Goal: Information Seeking & Learning: Learn about a topic

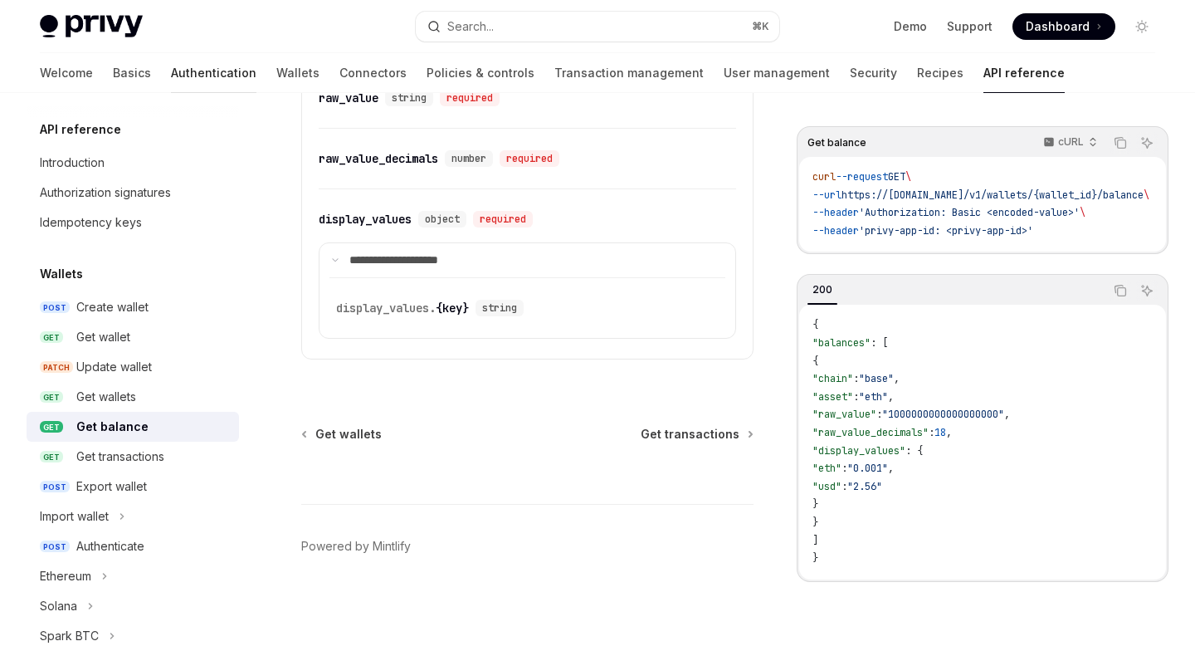
click at [171, 76] on link "Authentication" at bounding box center [213, 73] width 85 height 40
type textarea "*"
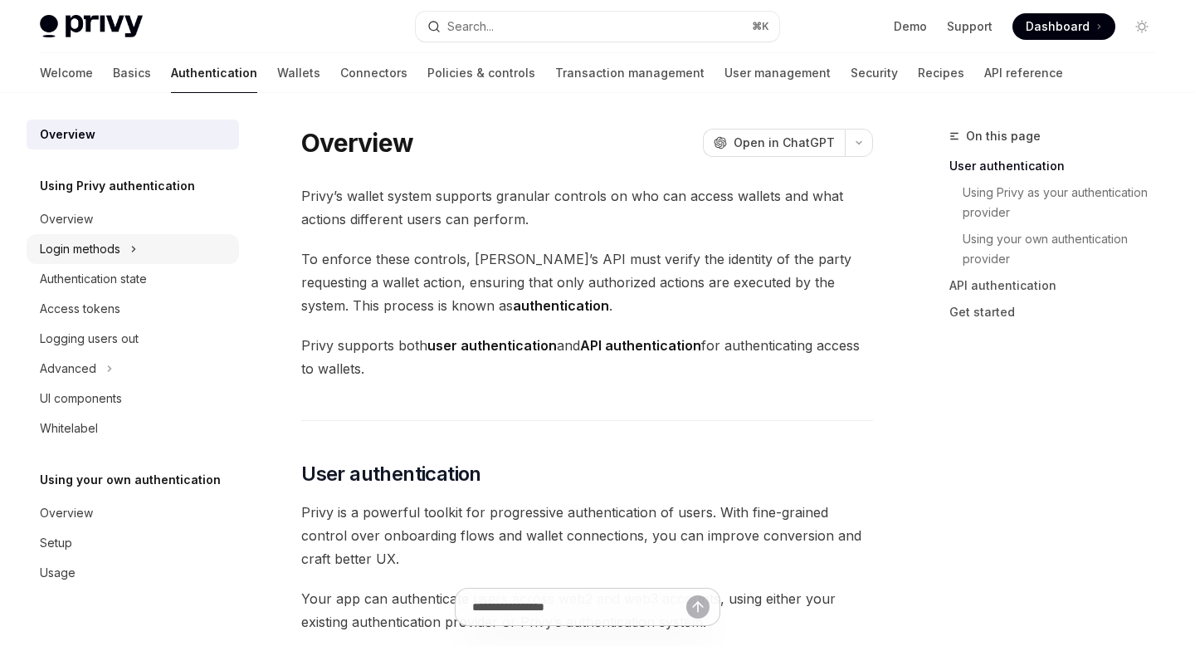
click at [129, 252] on button "Login methods" at bounding box center [133, 249] width 212 height 30
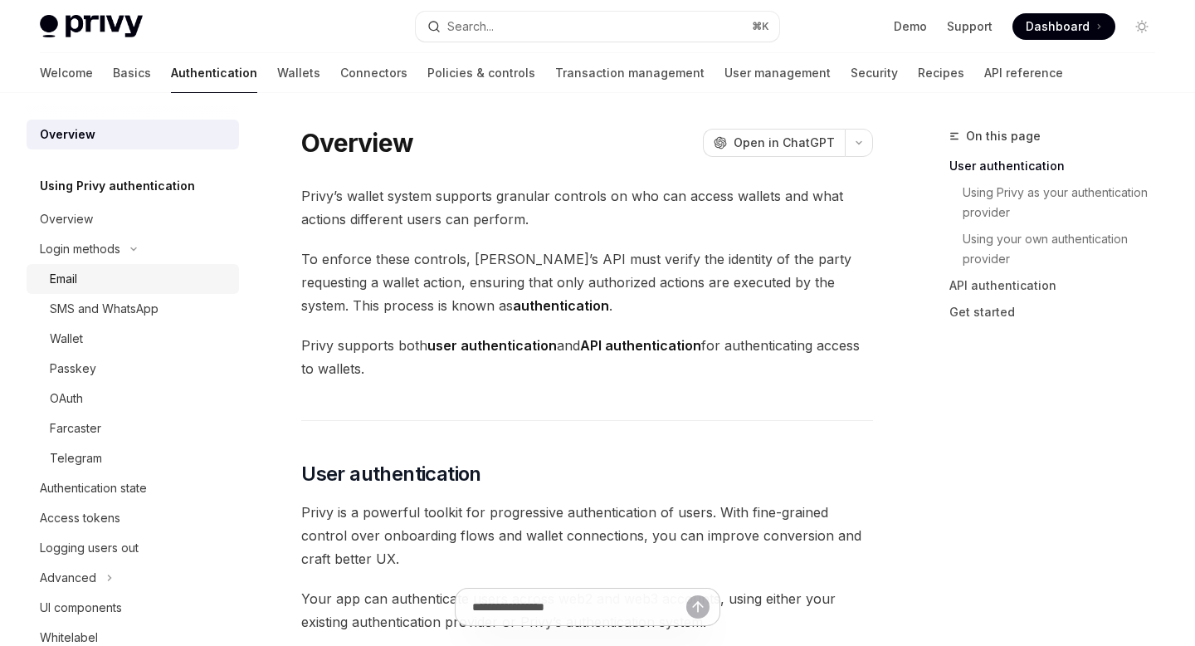
click at [119, 283] on div "Email" at bounding box center [139, 279] width 179 height 20
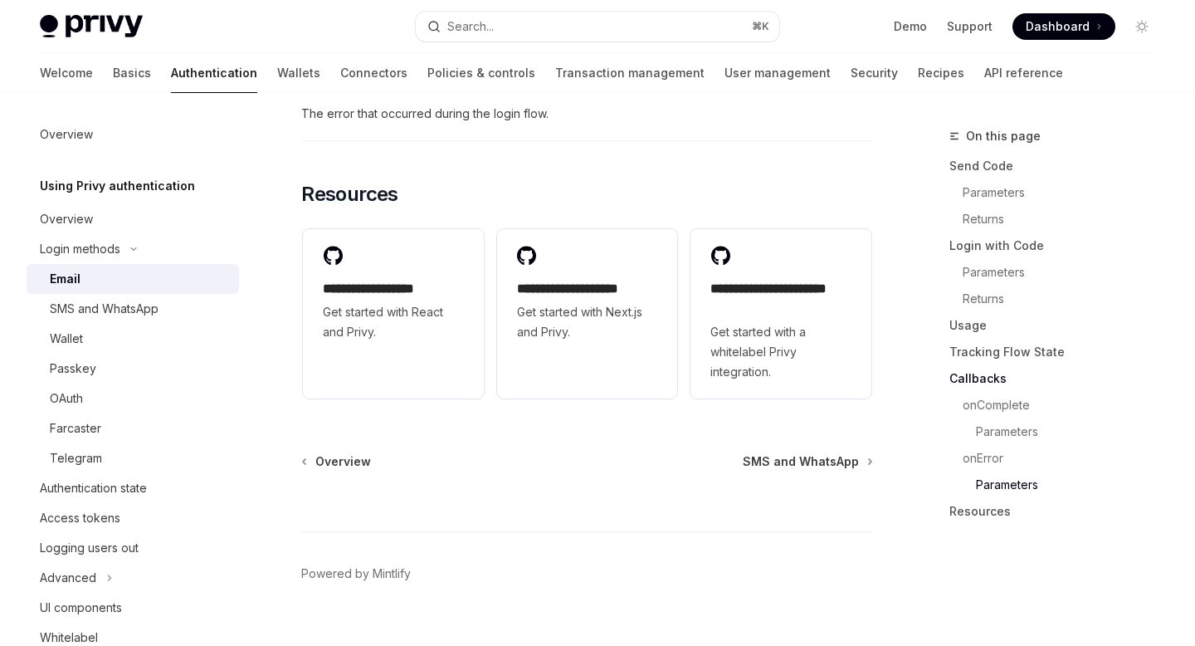
scroll to position [3502, 0]
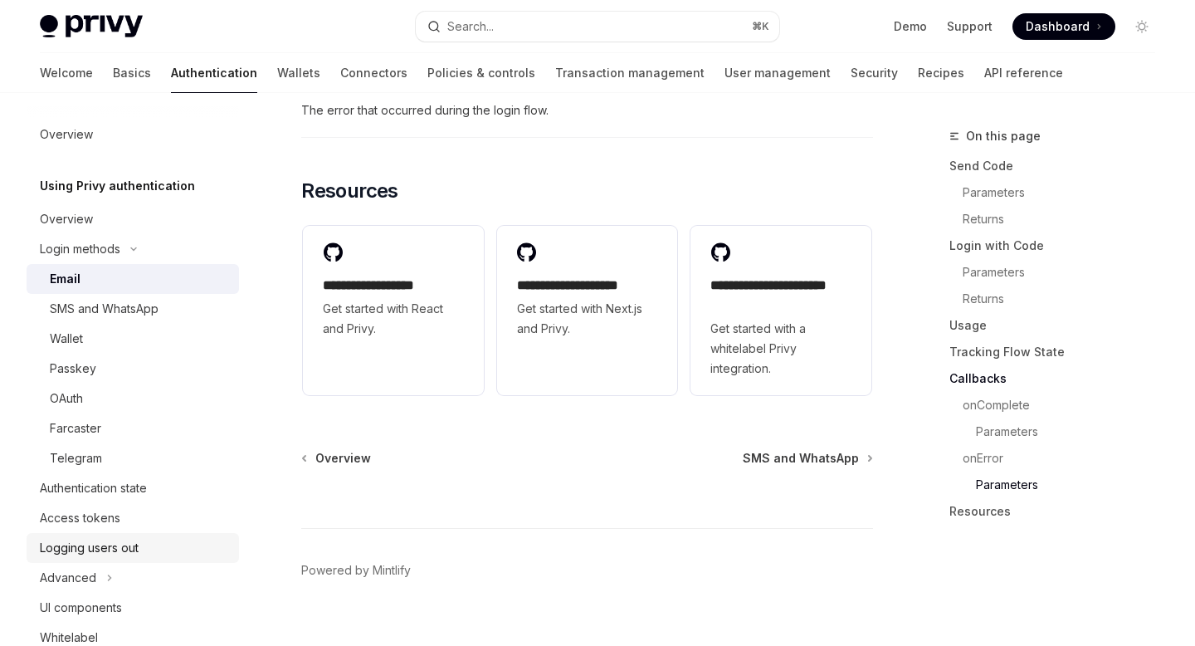
click at [132, 553] on div "Logging users out" at bounding box center [89, 548] width 99 height 20
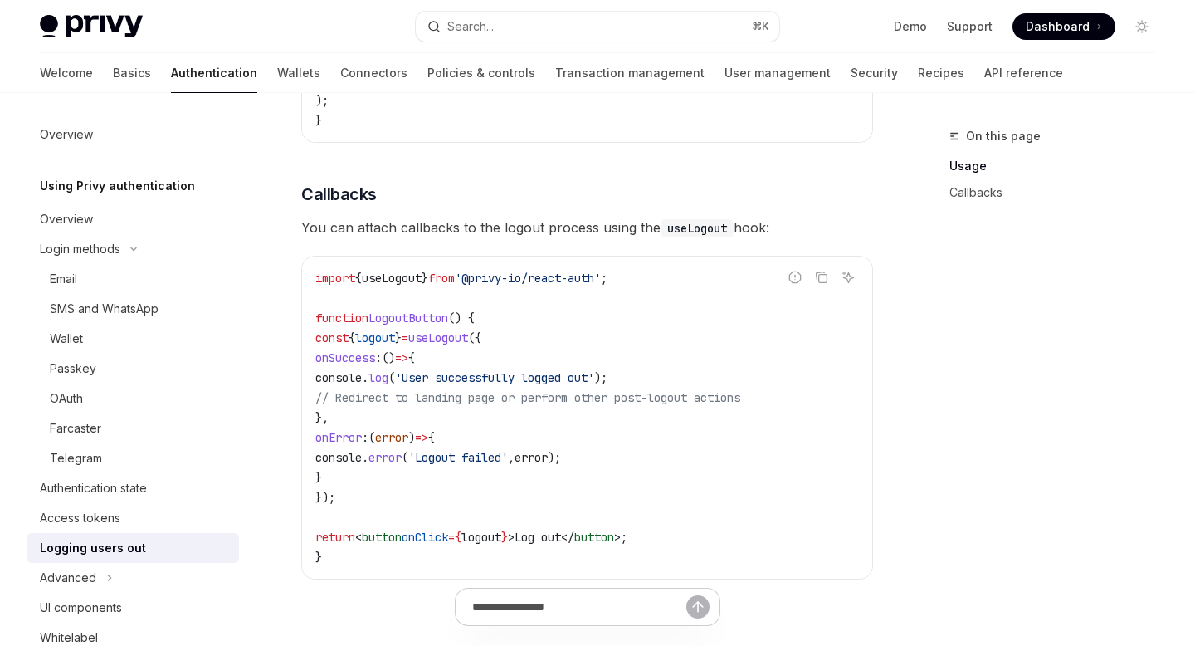
scroll to position [670, 0]
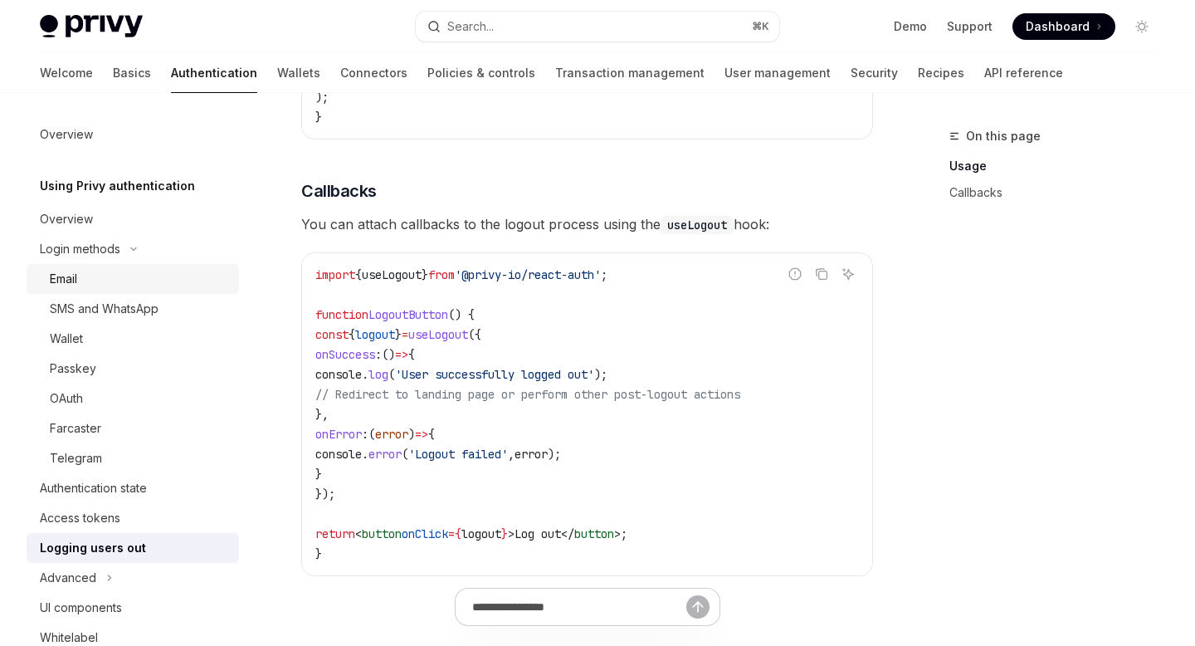
click at [163, 275] on div "Email" at bounding box center [139, 279] width 179 height 20
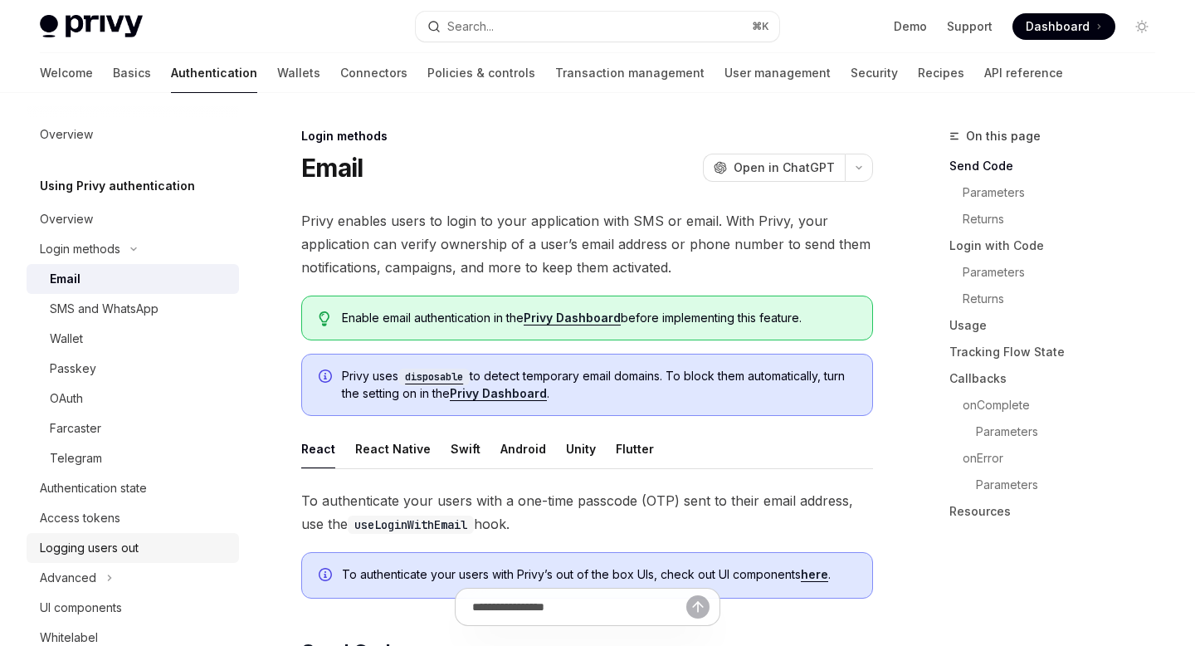
click at [157, 544] on div "Logging users out" at bounding box center [134, 548] width 189 height 20
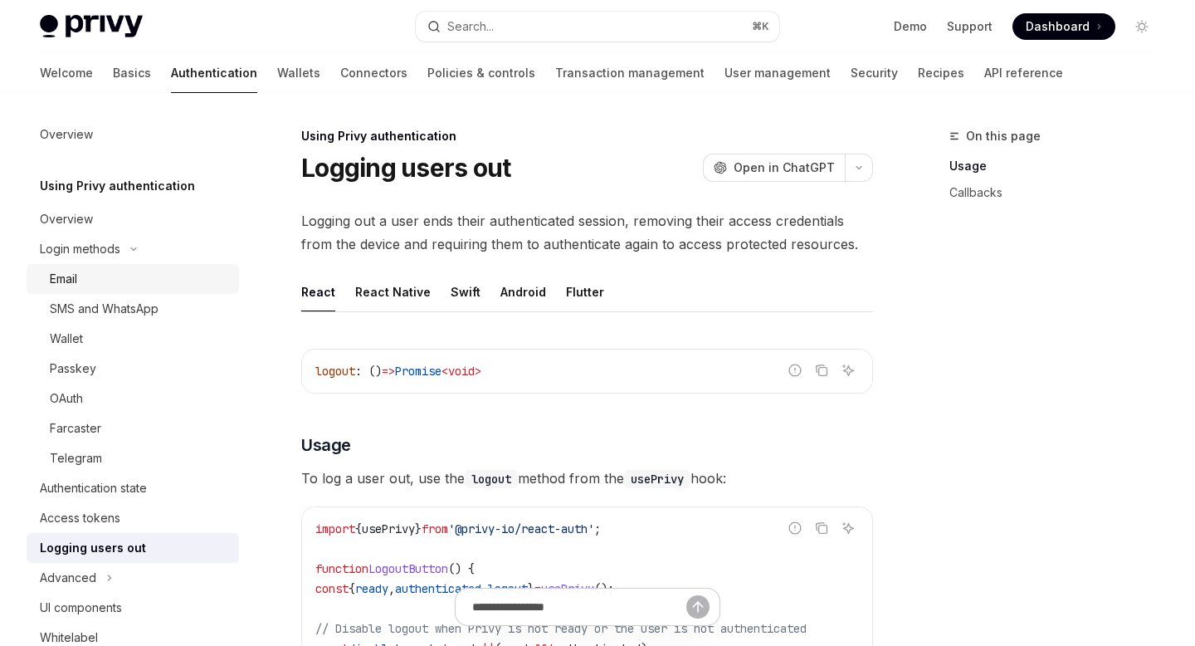
click at [140, 280] on div "Email" at bounding box center [139, 279] width 179 height 20
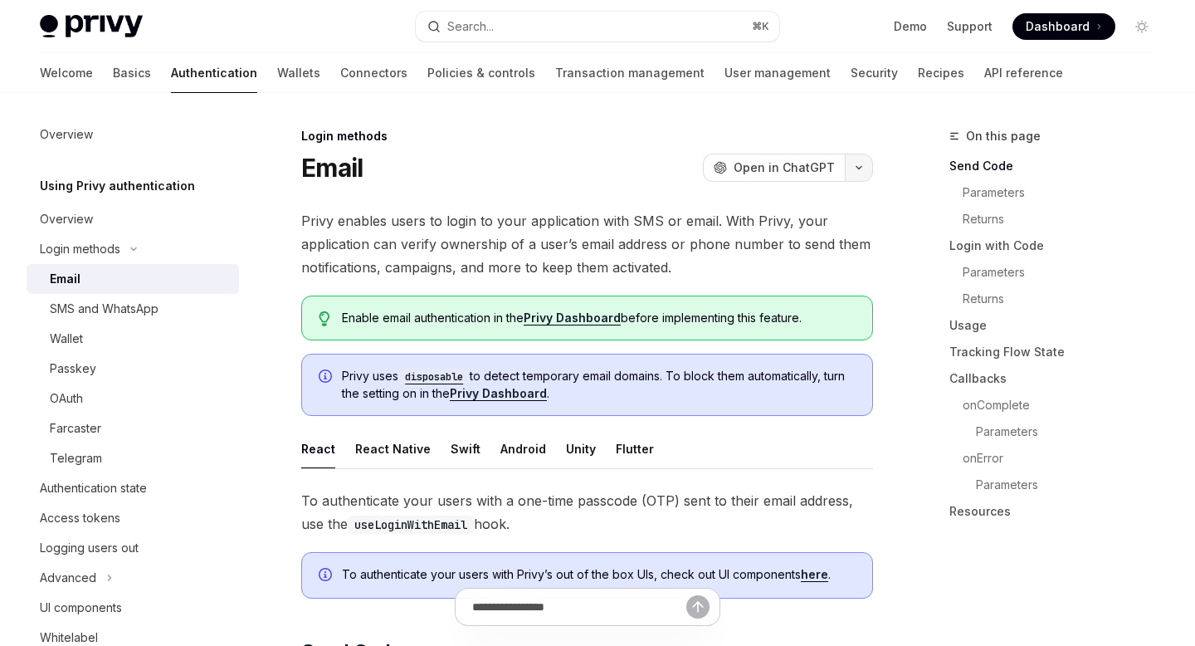
click at [860, 158] on button "button" at bounding box center [859, 168] width 28 height 28
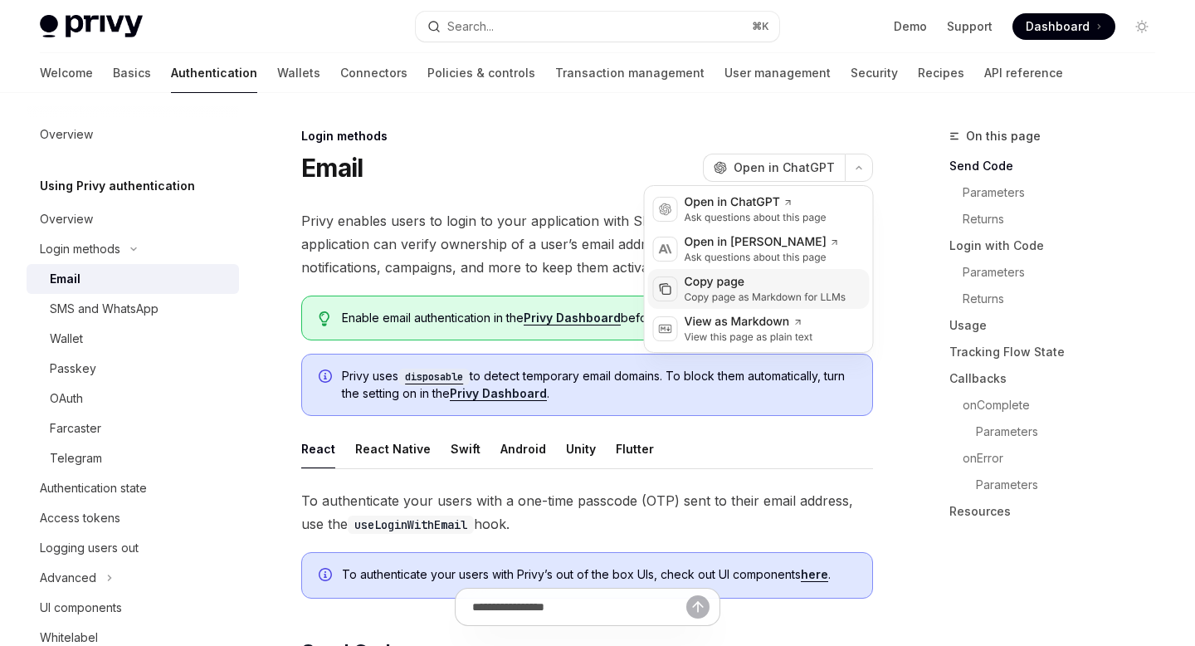
click at [745, 282] on div "Copy page" at bounding box center [766, 282] width 162 height 17
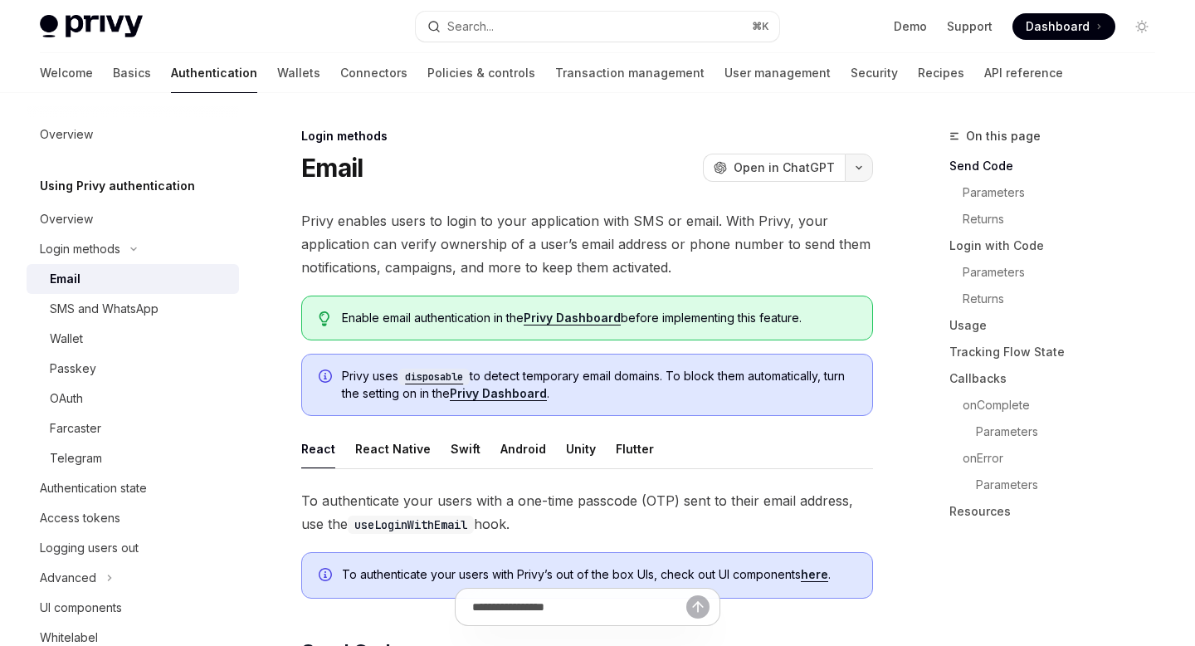
click at [860, 165] on icon "button" at bounding box center [859, 167] width 20 height 7
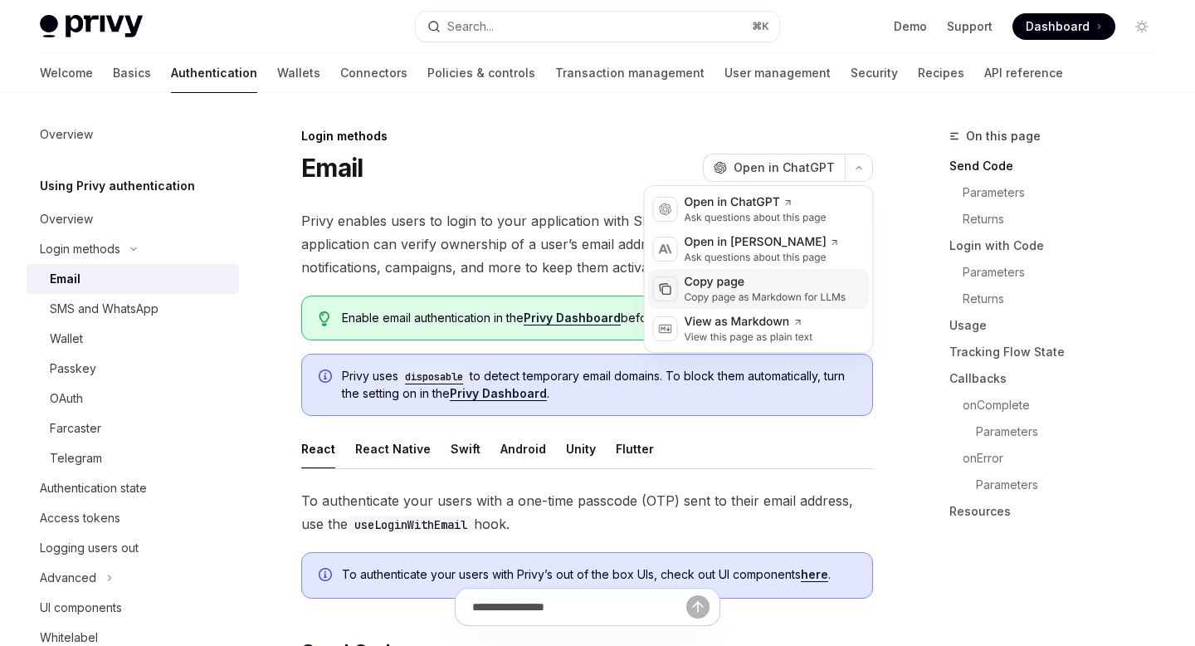
click at [753, 283] on div "Copy page" at bounding box center [766, 282] width 162 height 17
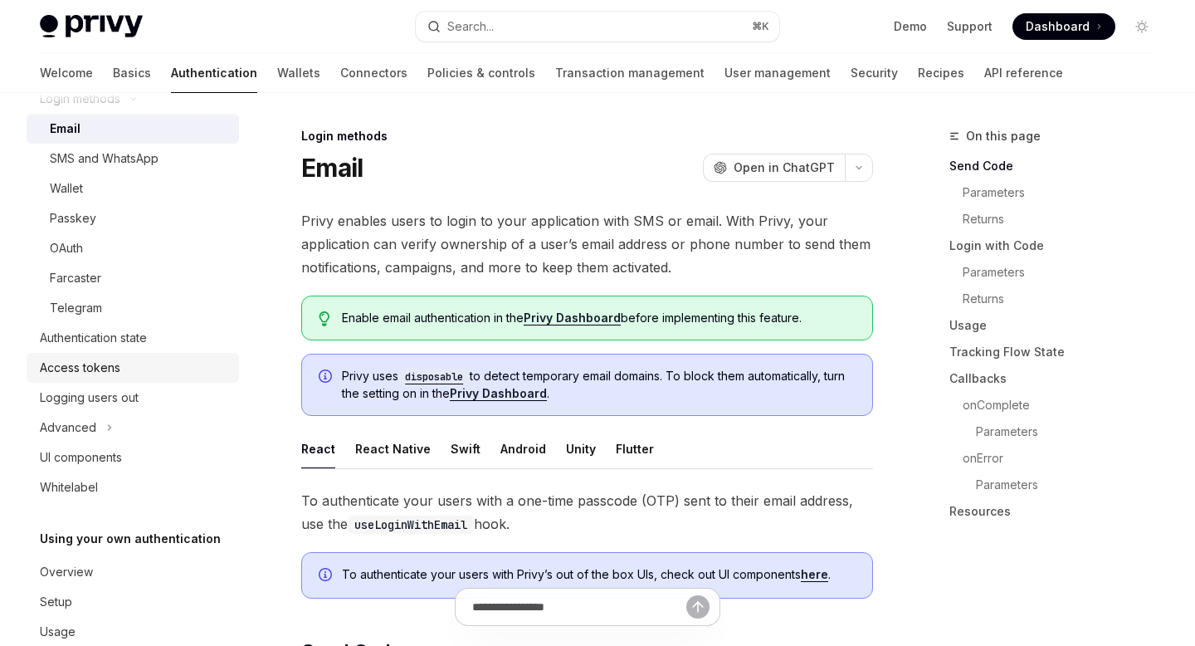
scroll to position [169, 0]
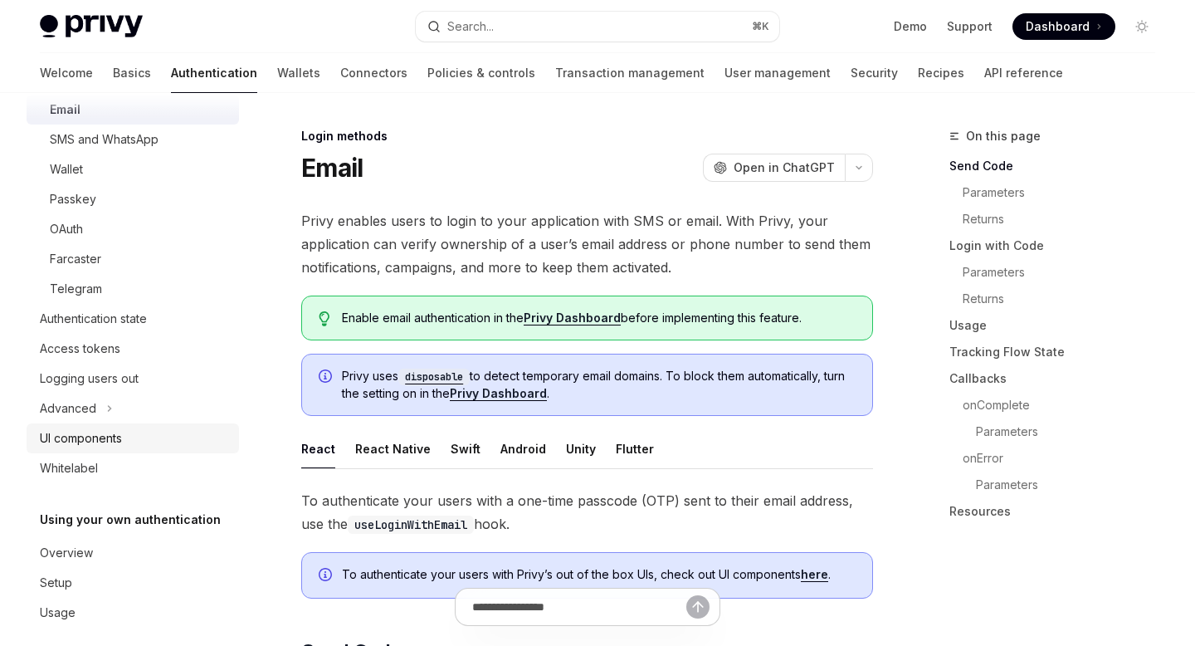
click at [95, 436] on div "UI components" at bounding box center [81, 438] width 82 height 20
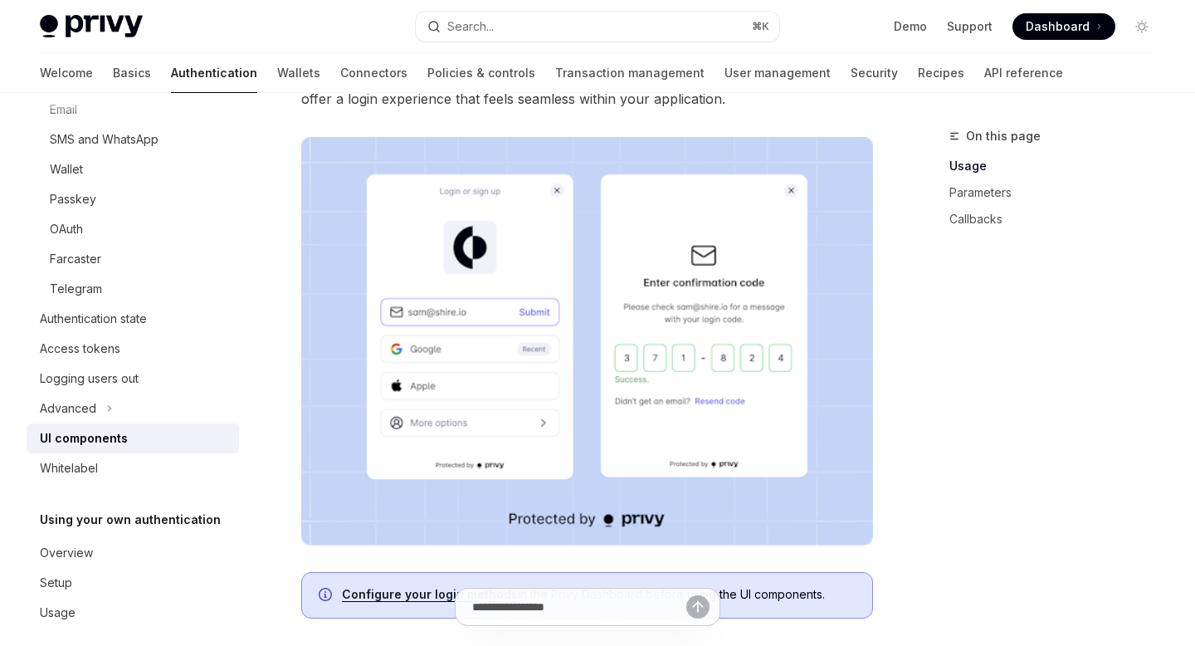
scroll to position [274, 0]
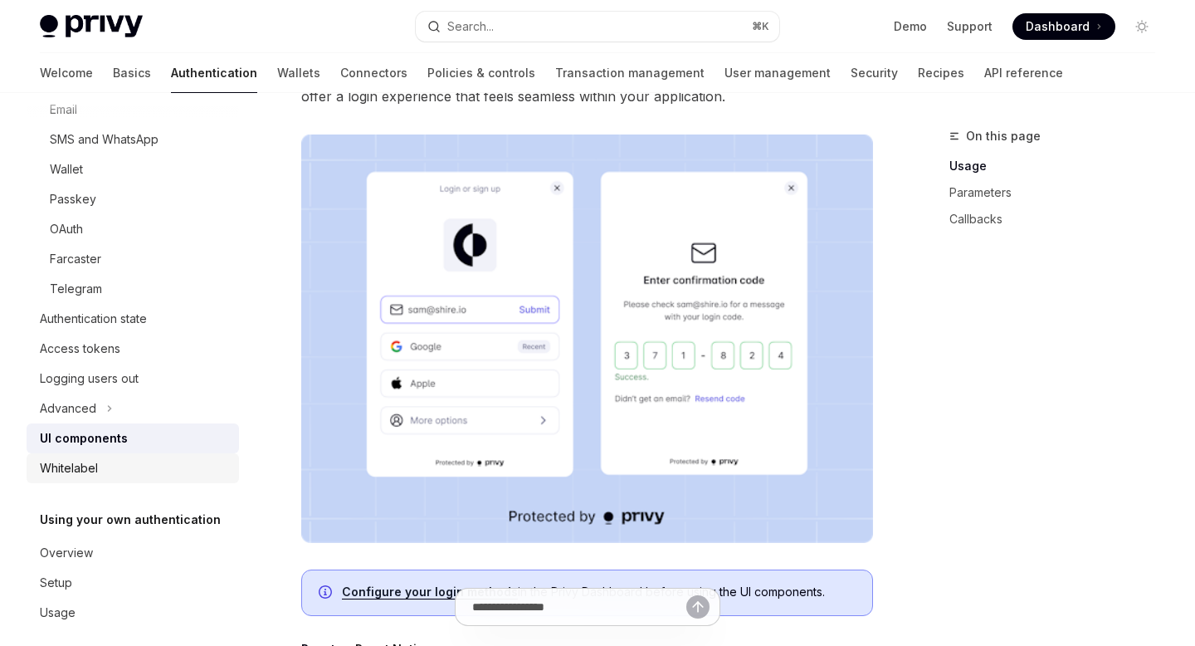
click at [142, 461] on div "Whitelabel" at bounding box center [134, 468] width 189 height 20
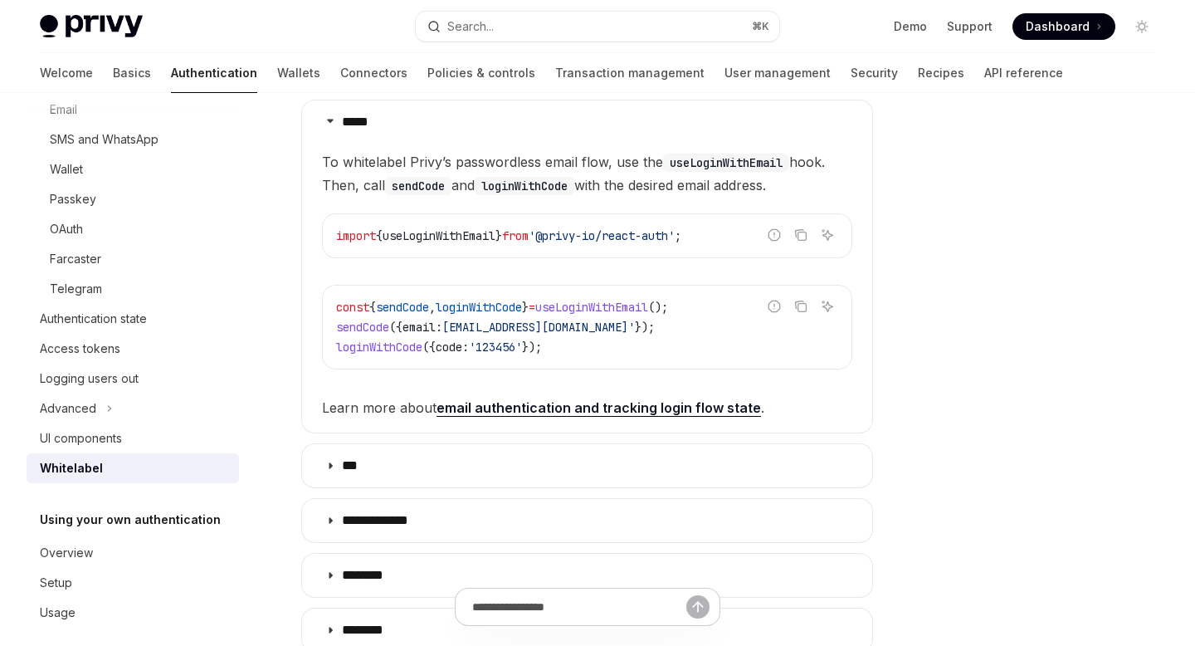
scroll to position [339, 0]
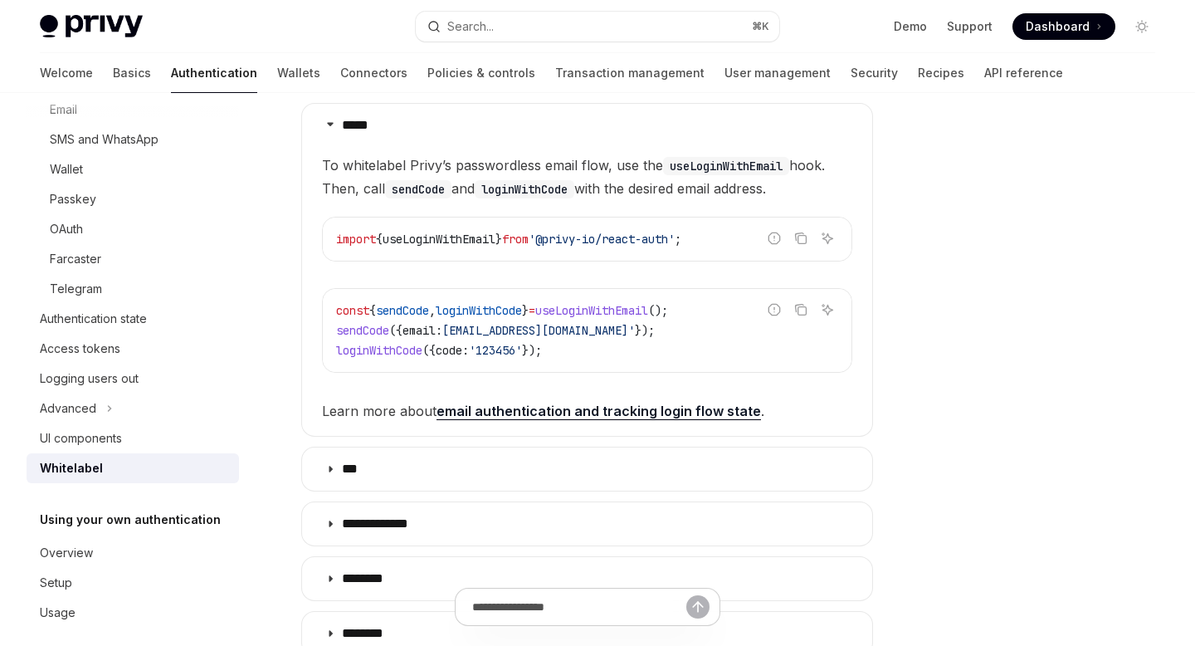
click at [641, 405] on link "email authentication and tracking login flow state" at bounding box center [598, 410] width 324 height 17
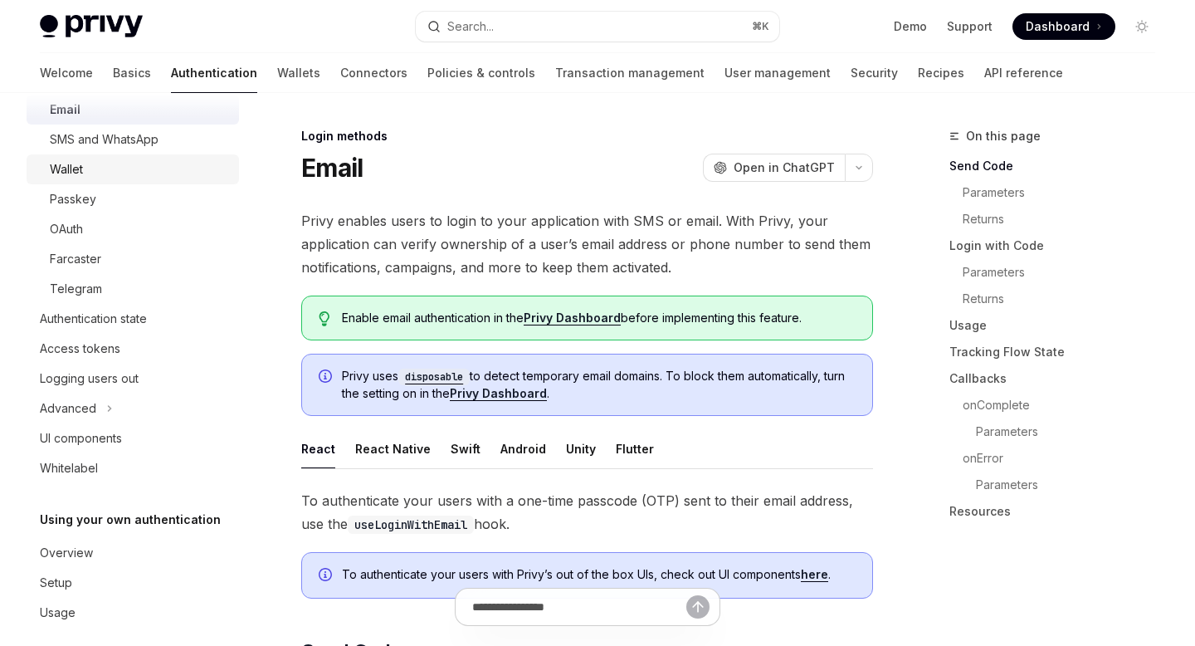
click at [86, 168] on div "Wallet" at bounding box center [139, 169] width 179 height 20
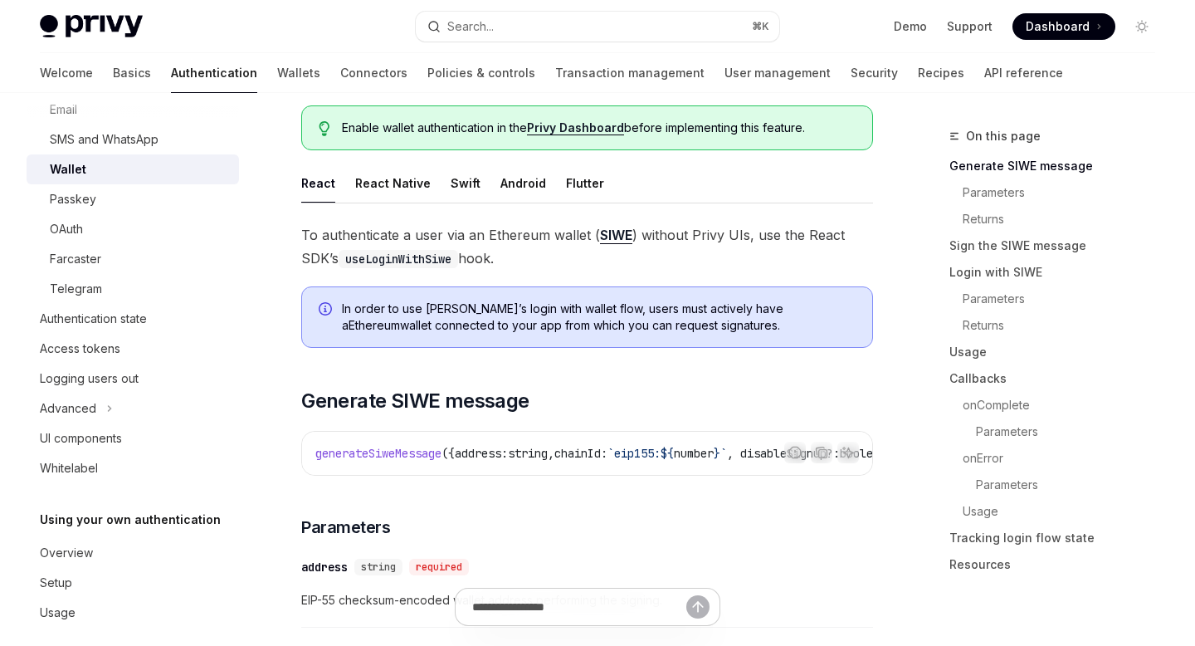
scroll to position [192, 0]
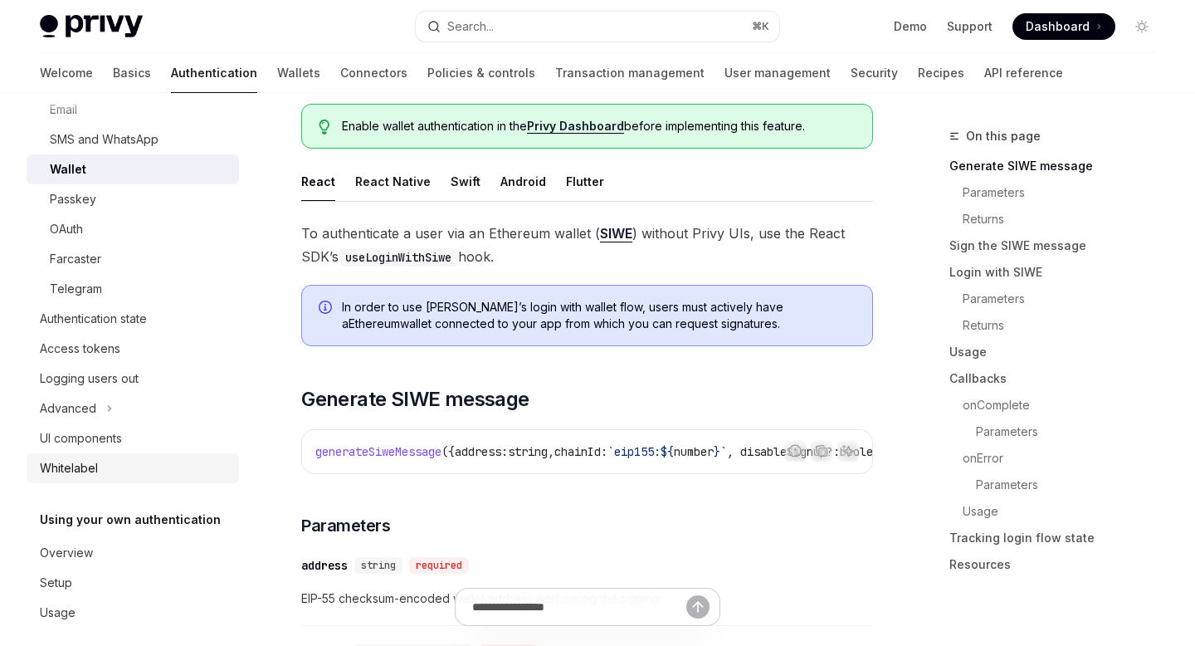
click at [105, 462] on div "Whitelabel" at bounding box center [134, 468] width 189 height 20
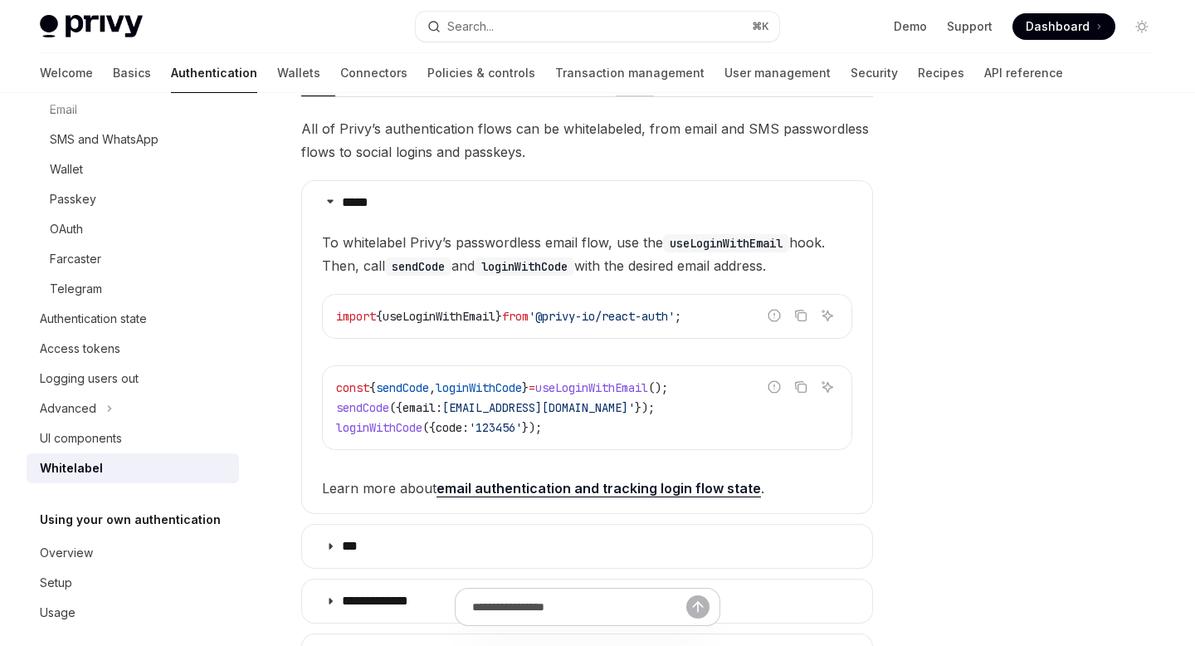
scroll to position [259, 0]
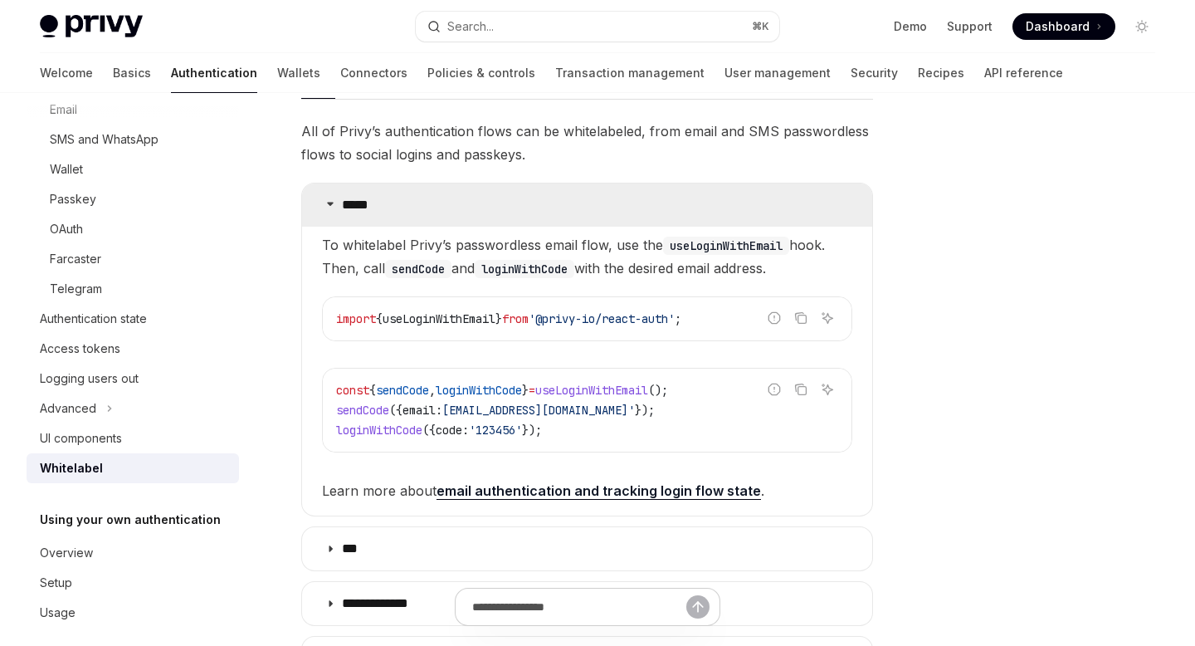
click at [344, 202] on p "*****" at bounding box center [359, 205] width 34 height 17
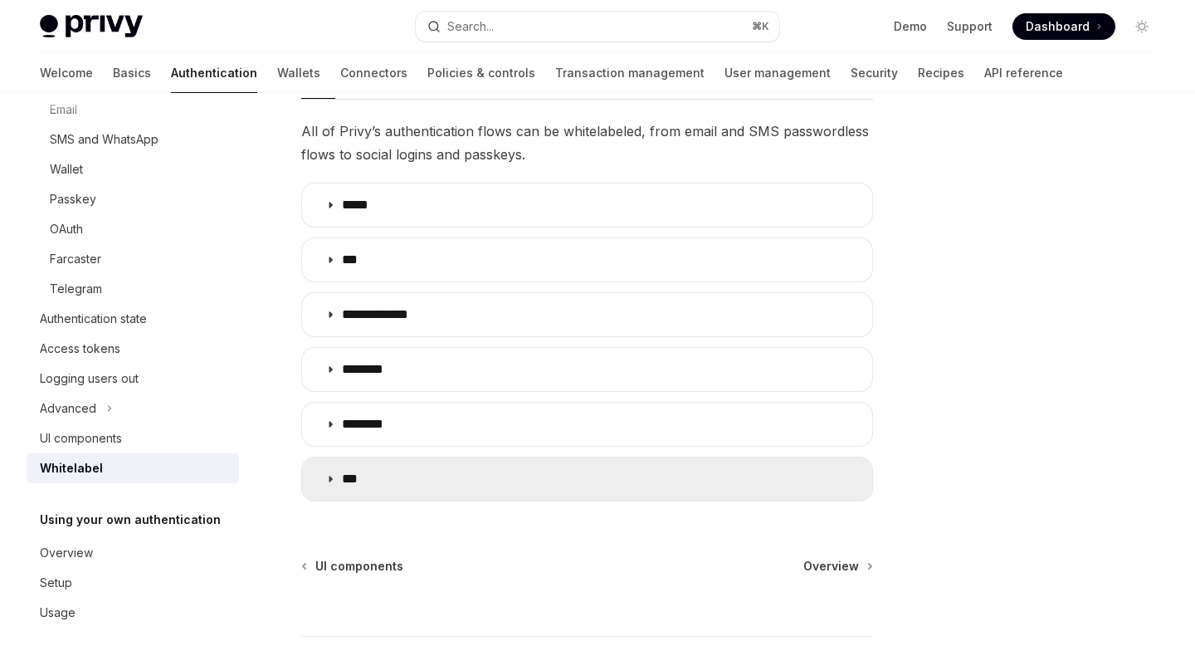
click at [397, 470] on summary "***" at bounding box center [587, 478] width 570 height 43
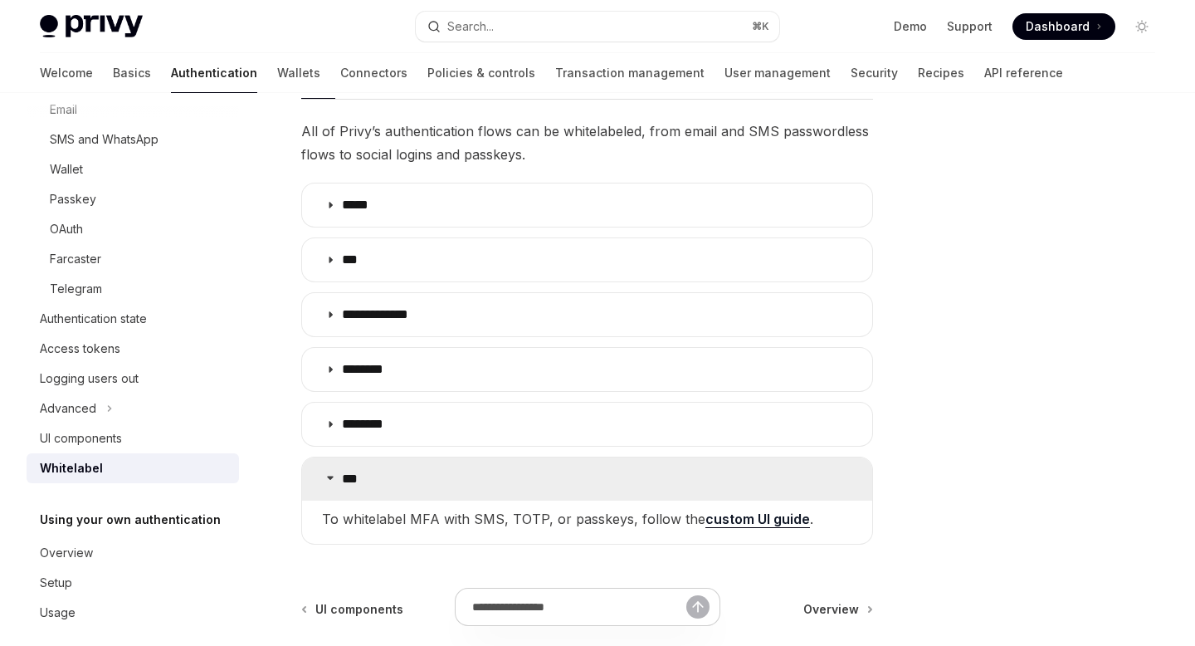
click at [397, 470] on summary "***" at bounding box center [587, 478] width 570 height 43
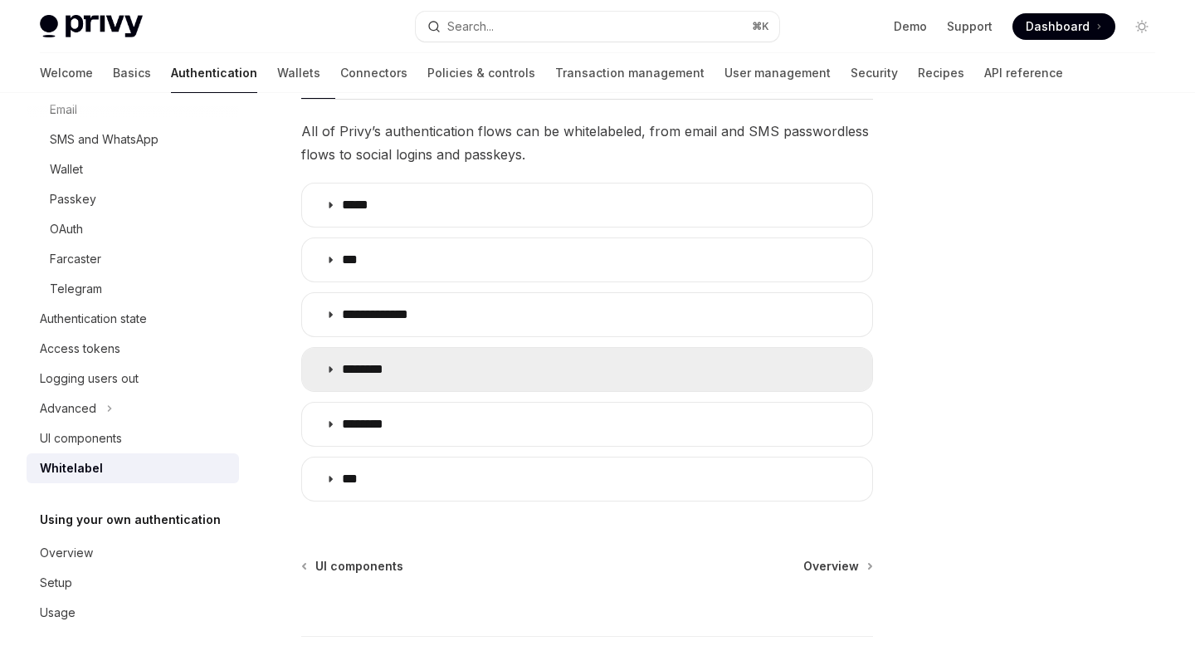
click at [398, 365] on p "********" at bounding box center [372, 369] width 60 height 17
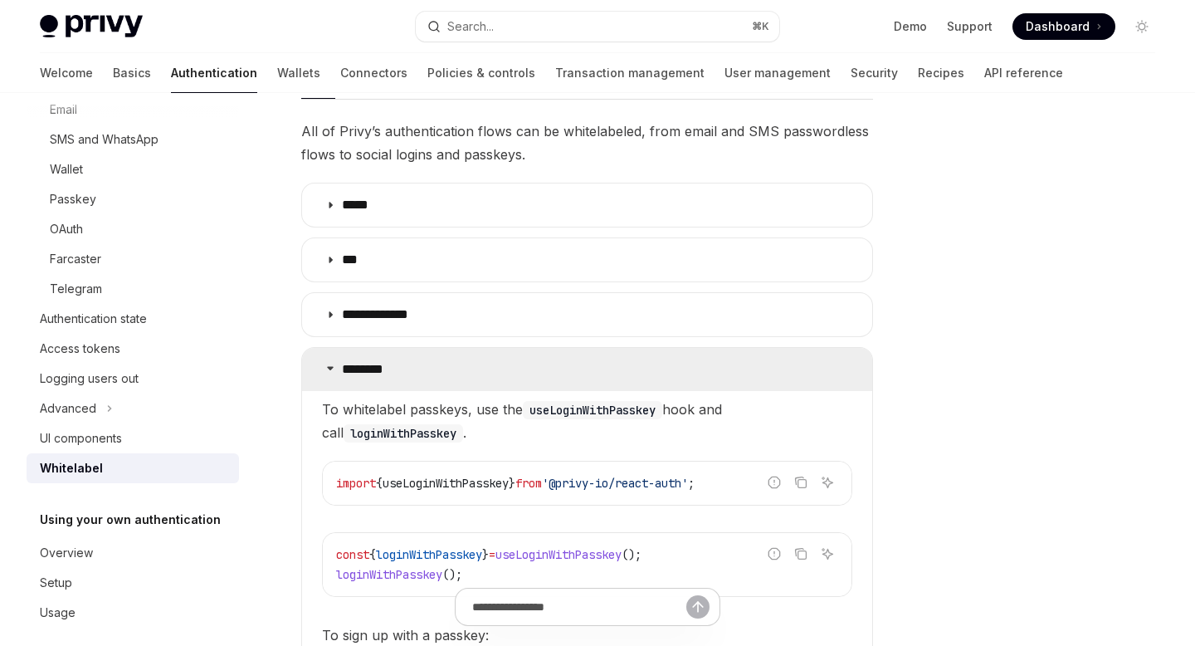
click at [398, 365] on p "********" at bounding box center [372, 369] width 60 height 17
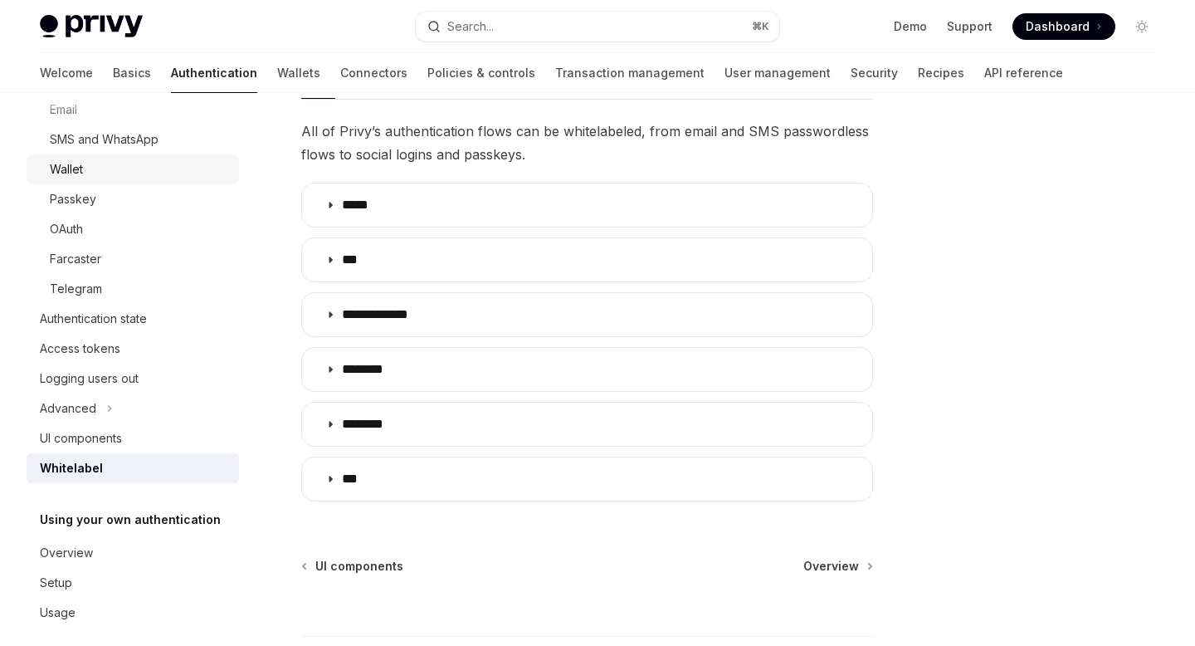
click at [114, 168] on div "Wallet" at bounding box center [139, 169] width 179 height 20
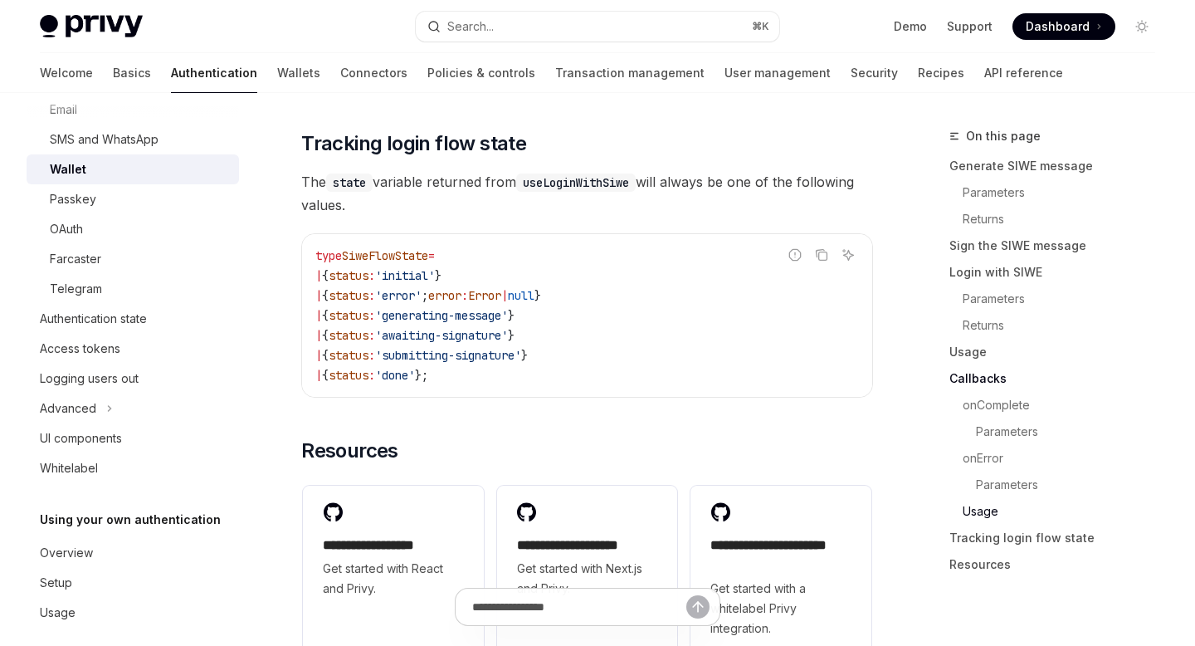
scroll to position [4125, 0]
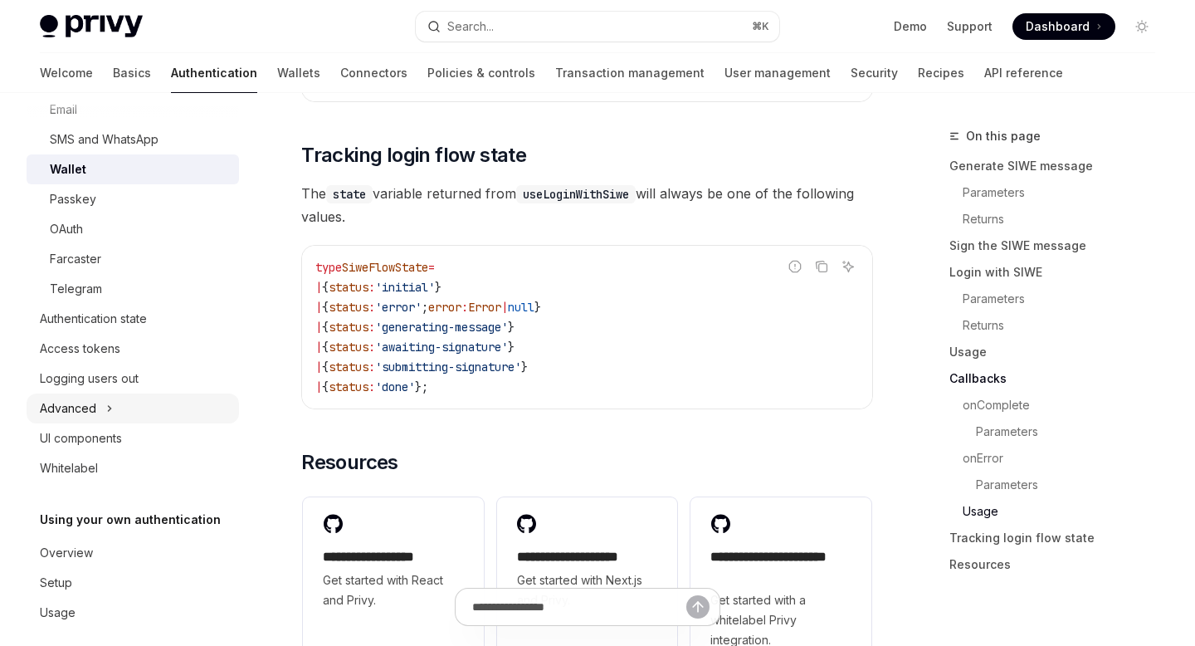
click at [171, 401] on button "Advanced" at bounding box center [133, 408] width 212 height 30
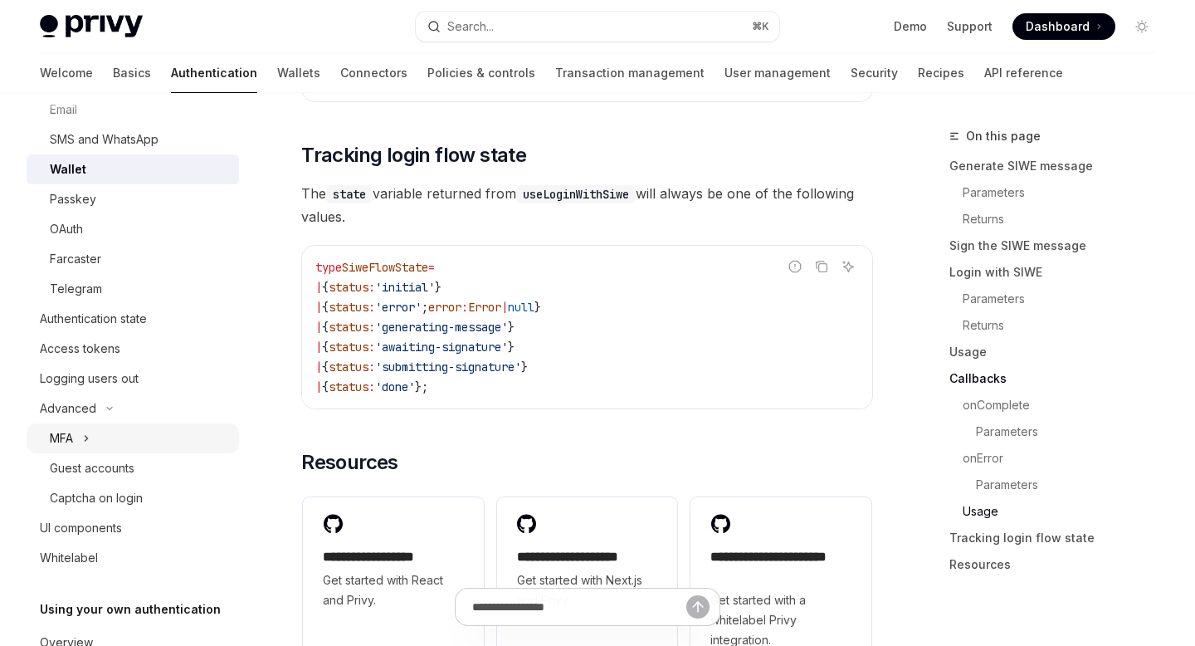
click at [144, 437] on button "MFA" at bounding box center [133, 438] width 212 height 30
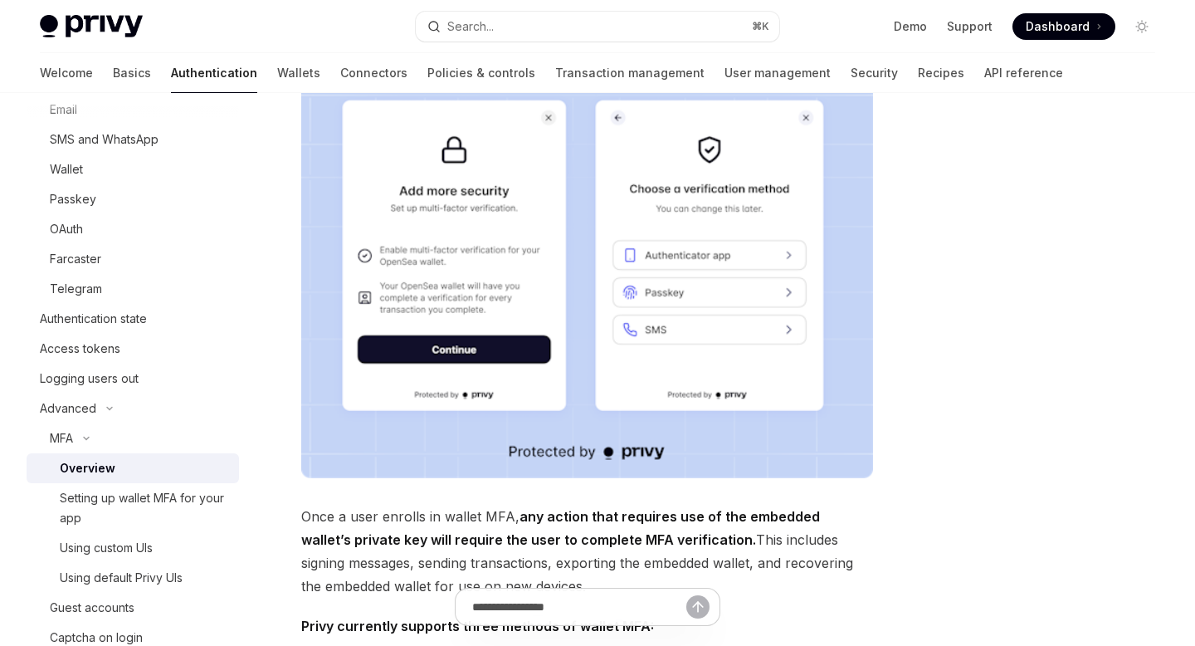
scroll to position [237, 0]
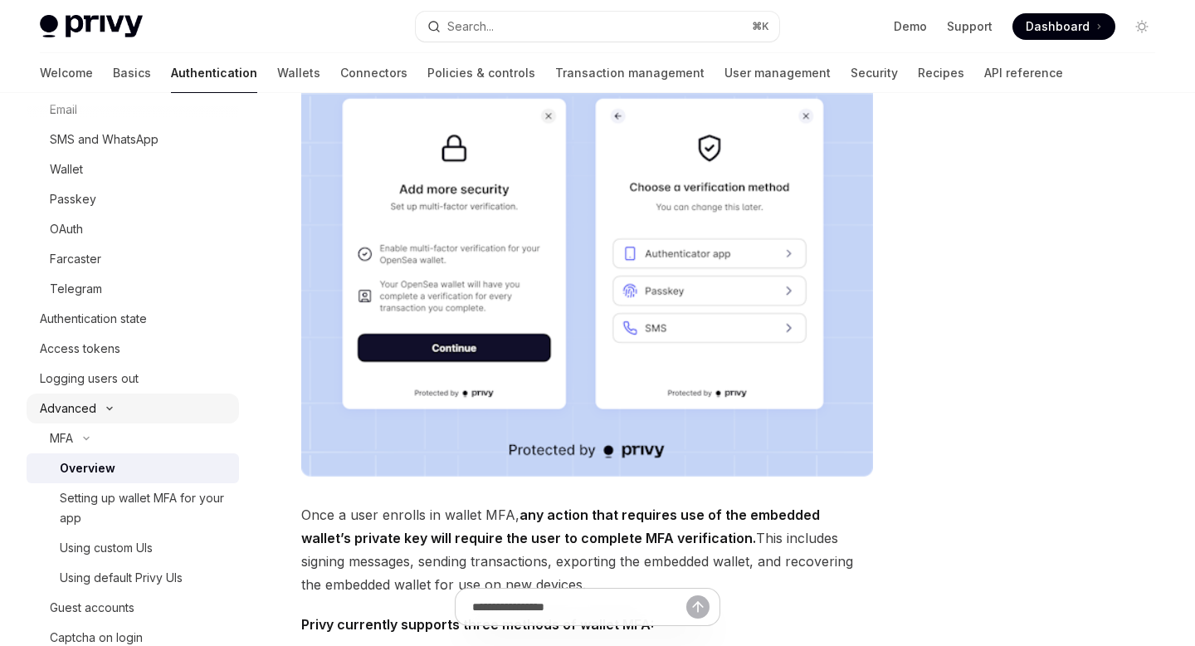
click at [107, 412] on button "Advanced" at bounding box center [133, 408] width 212 height 30
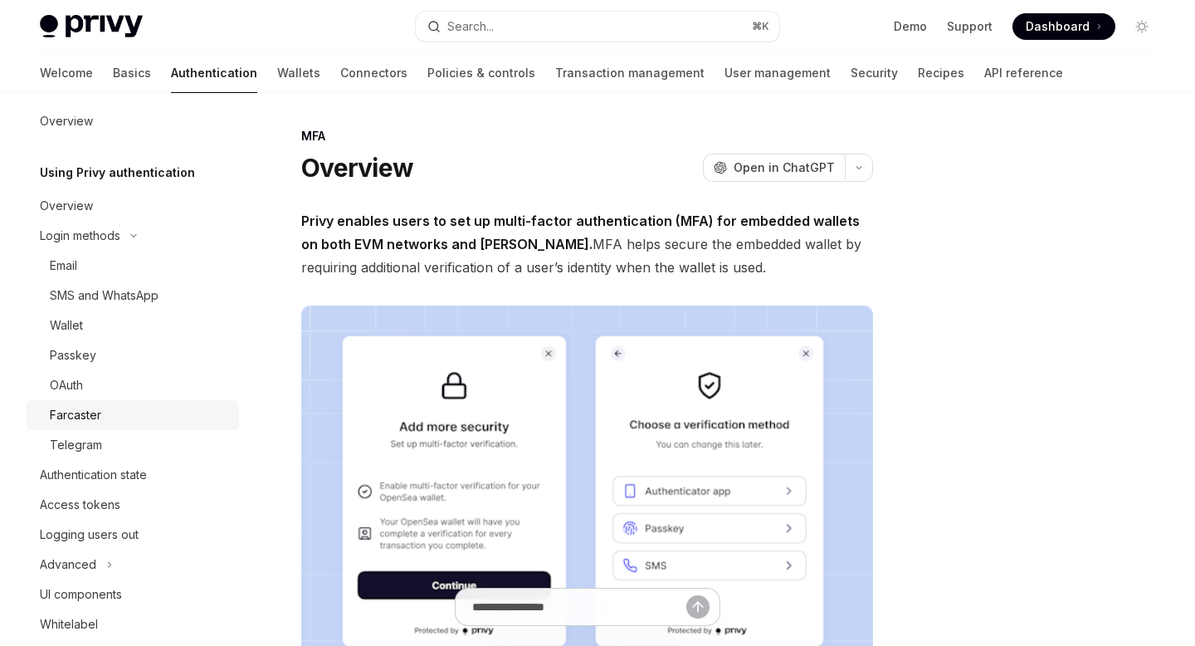
scroll to position [0, 0]
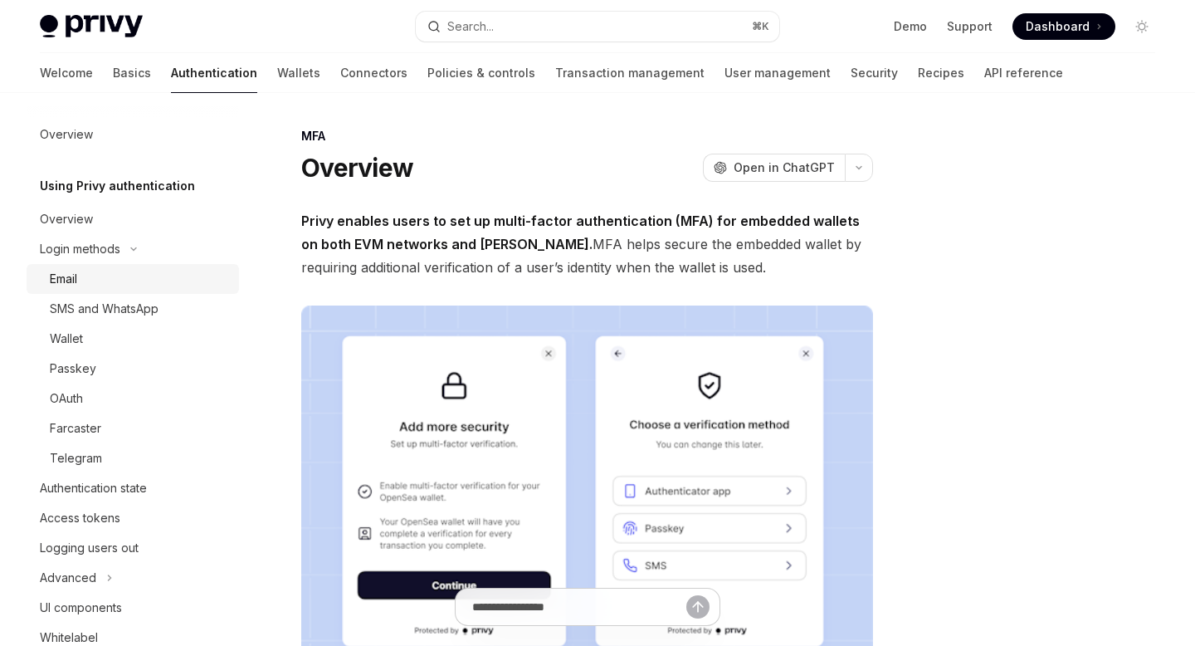
click at [129, 279] on div "Email" at bounding box center [139, 279] width 179 height 20
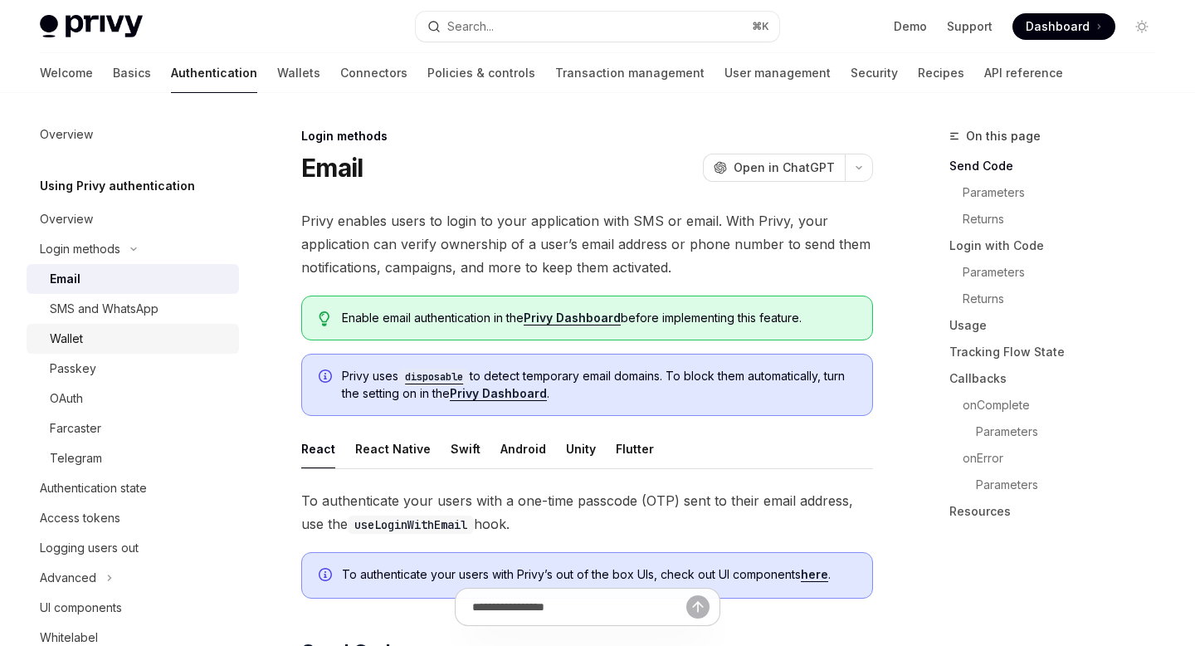
click at [93, 343] on div "Wallet" at bounding box center [139, 339] width 179 height 20
type textarea "*"
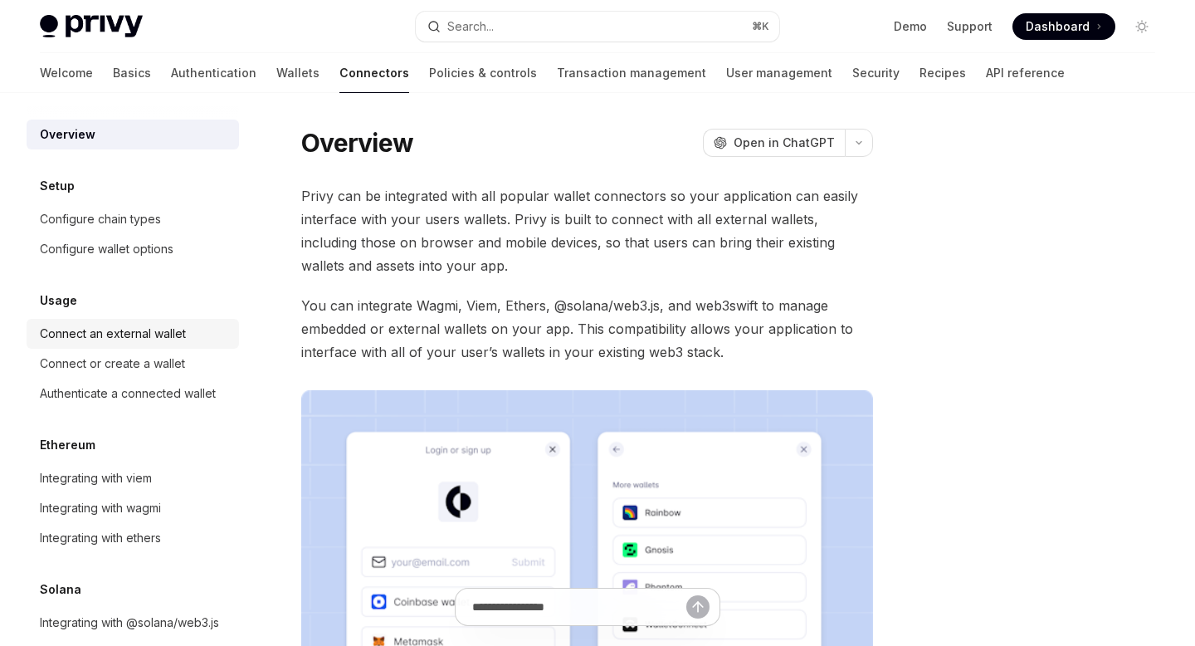
click at [154, 333] on div "Connect an external wallet" at bounding box center [113, 334] width 146 height 20
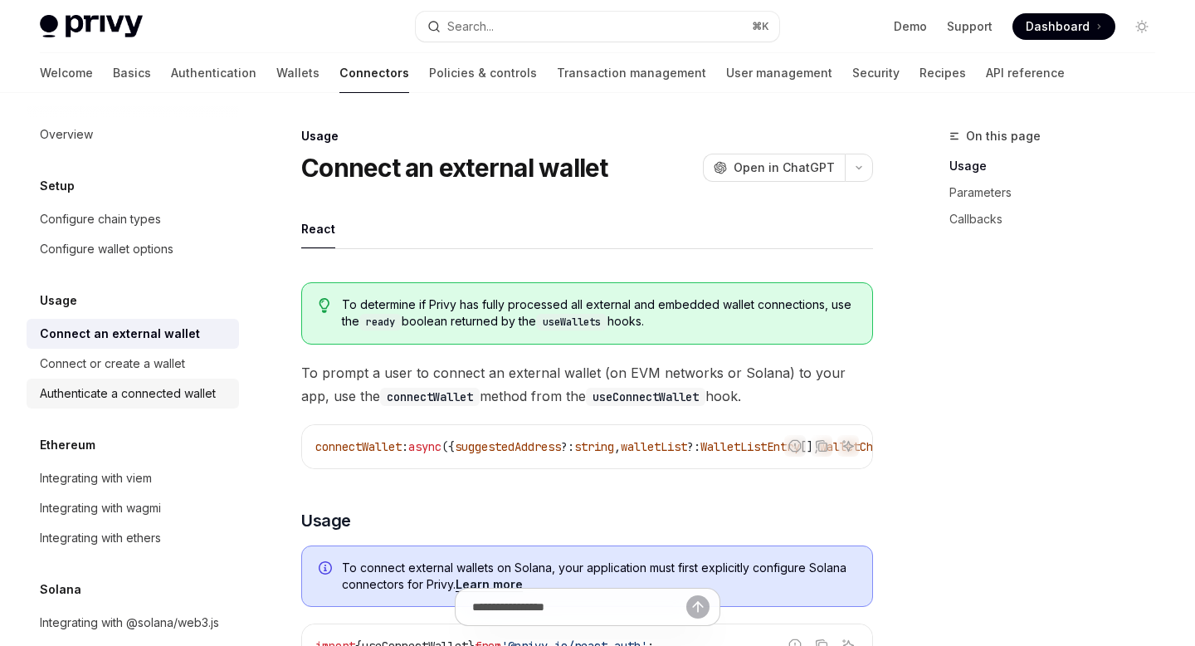
click at [154, 394] on div "Authenticate a connected wallet" at bounding box center [128, 393] width 176 height 20
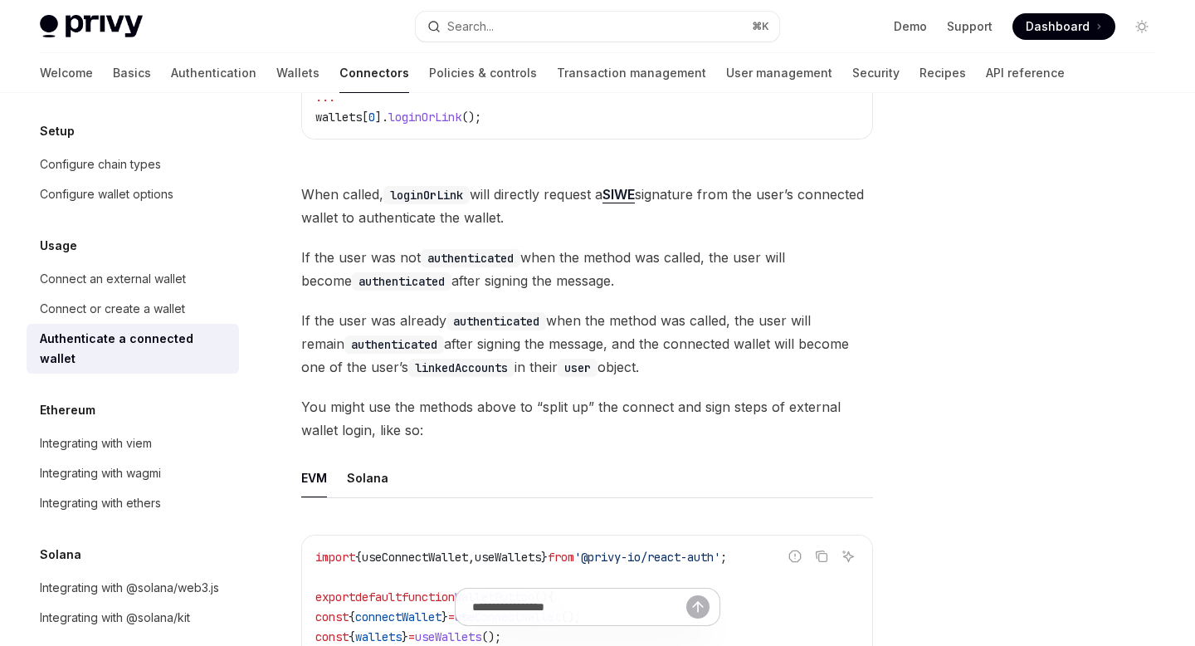
scroll to position [514, 0]
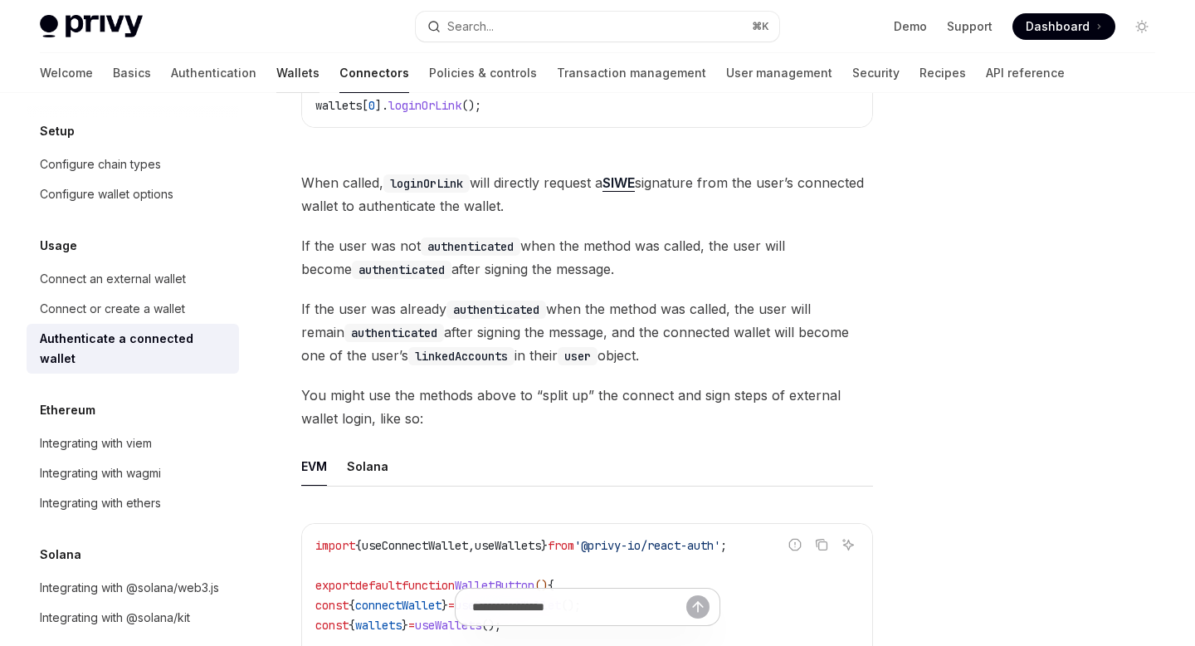
click at [276, 74] on link "Wallets" at bounding box center [297, 73] width 43 height 40
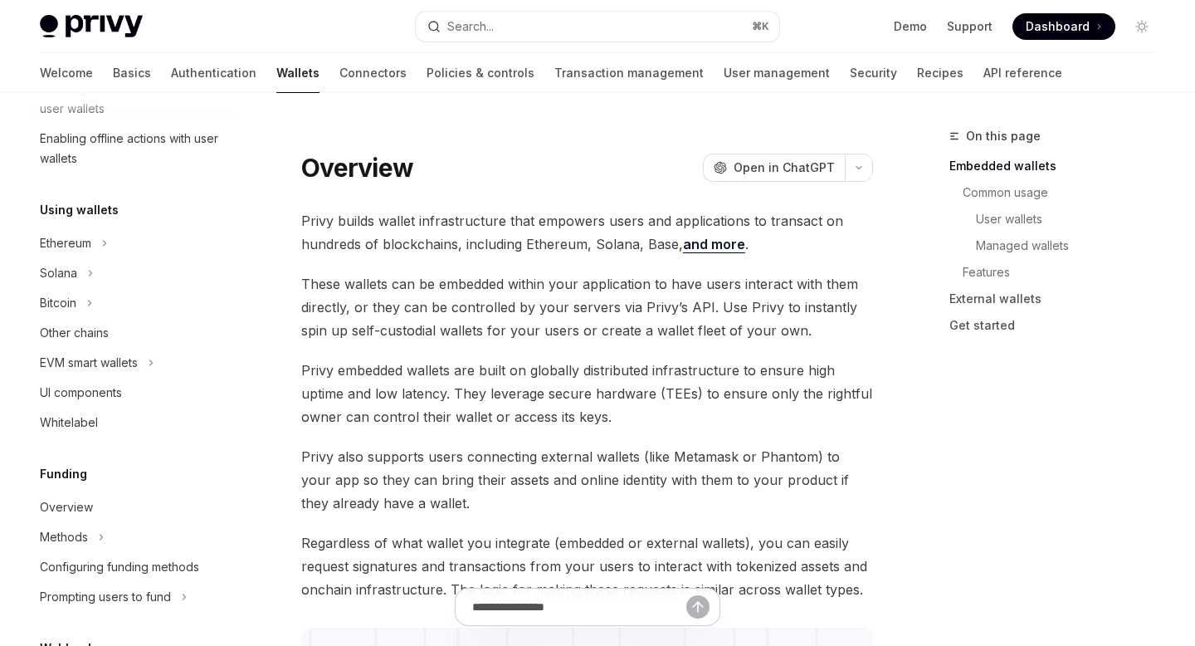
scroll to position [319, 0]
click at [171, 68] on link "Authentication" at bounding box center [213, 73] width 85 height 40
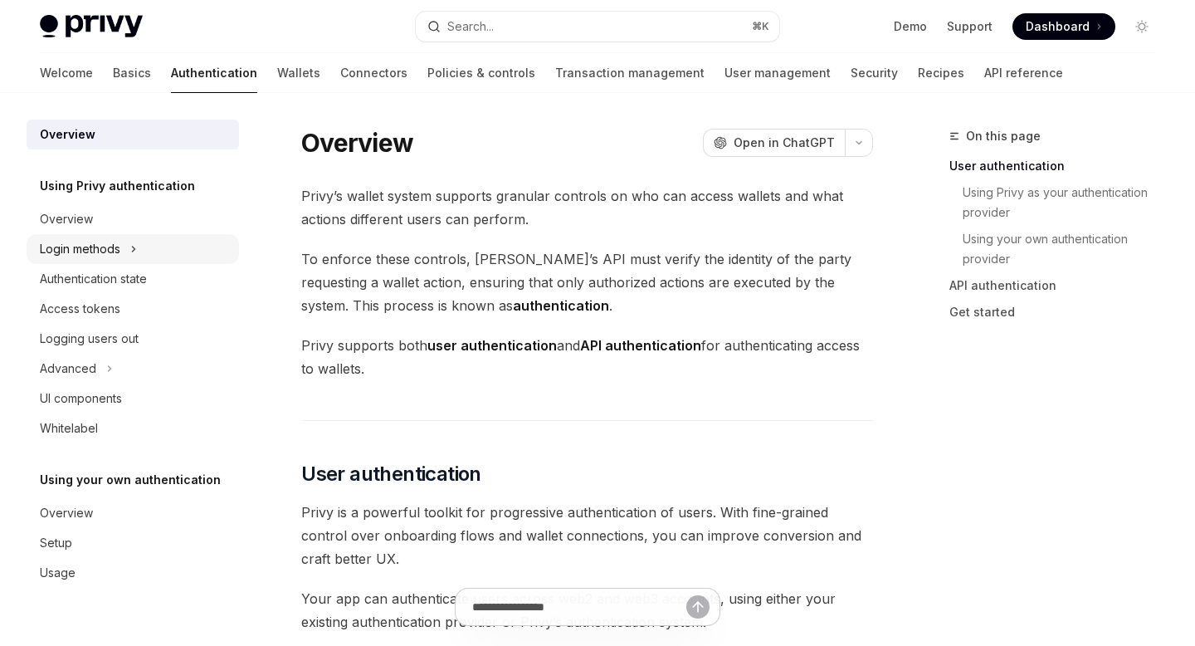
click at [106, 246] on div "Login methods" at bounding box center [80, 249] width 80 height 20
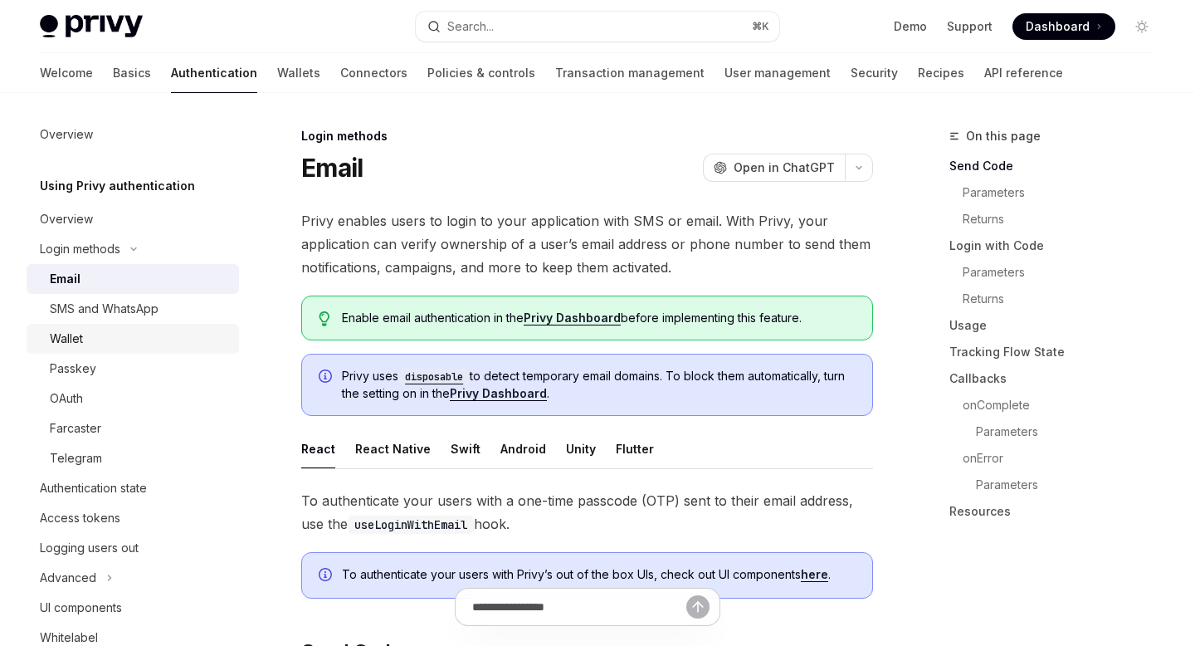
click at [90, 334] on div "Wallet" at bounding box center [139, 339] width 179 height 20
type textarea "*"
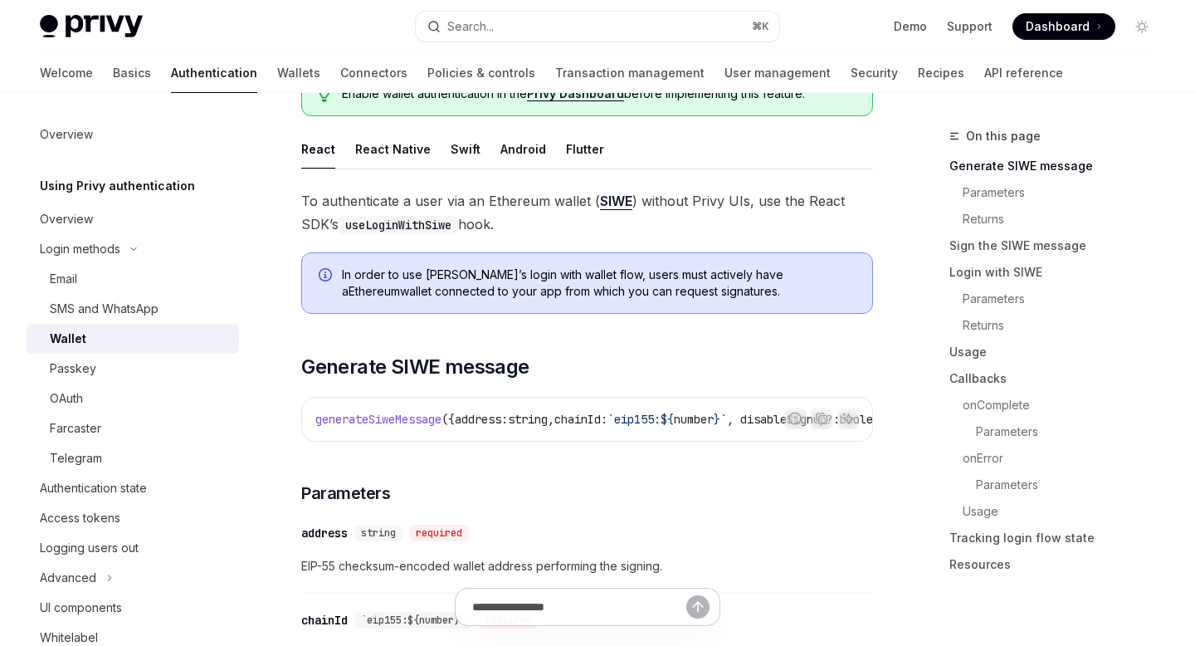
scroll to position [231, 0]
